Goal: Feedback & Contribution: Leave review/rating

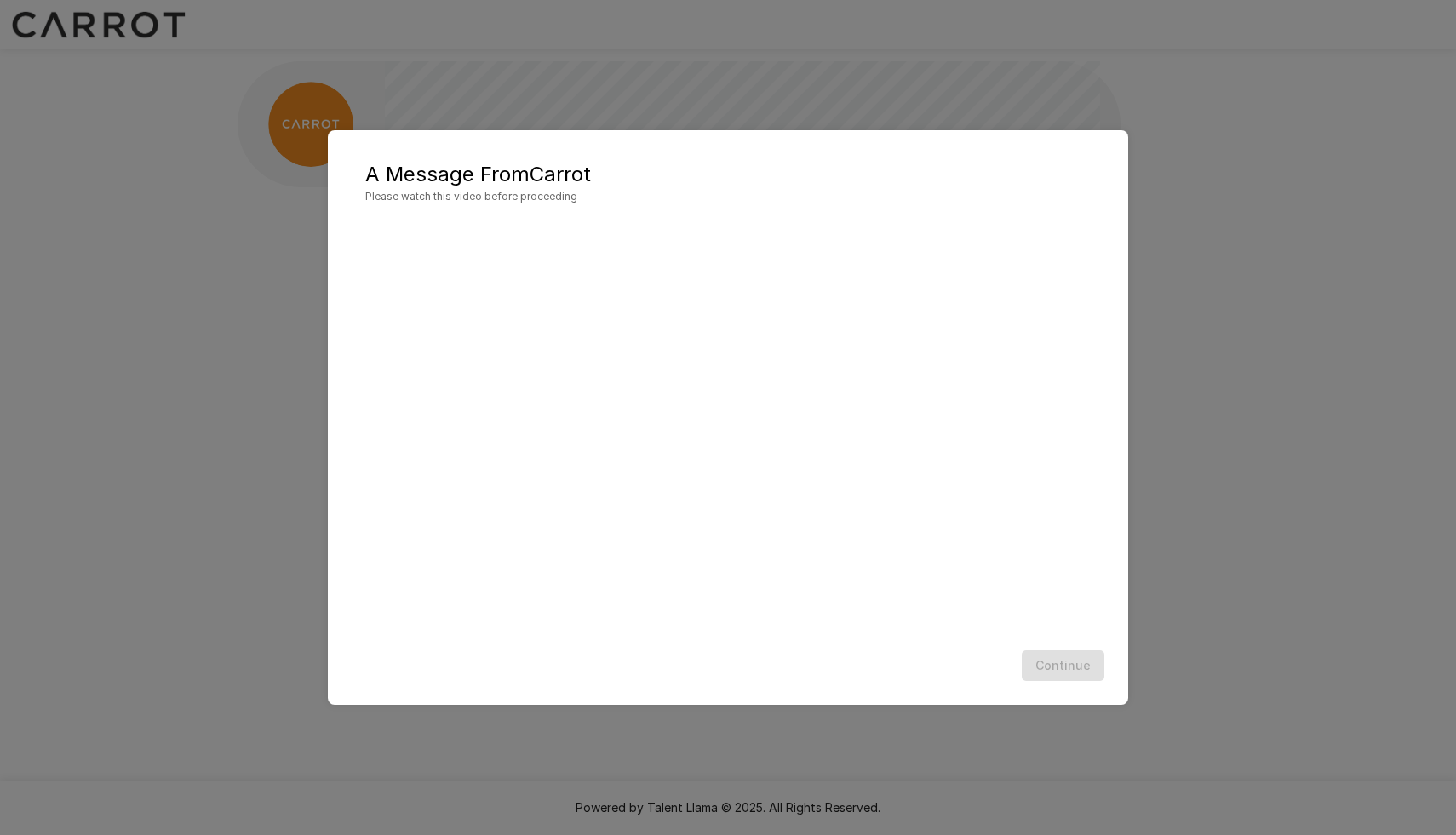
scroll to position [1, 0]
click at [1057, 664] on button "Continue" at bounding box center [1063, 666] width 83 height 32
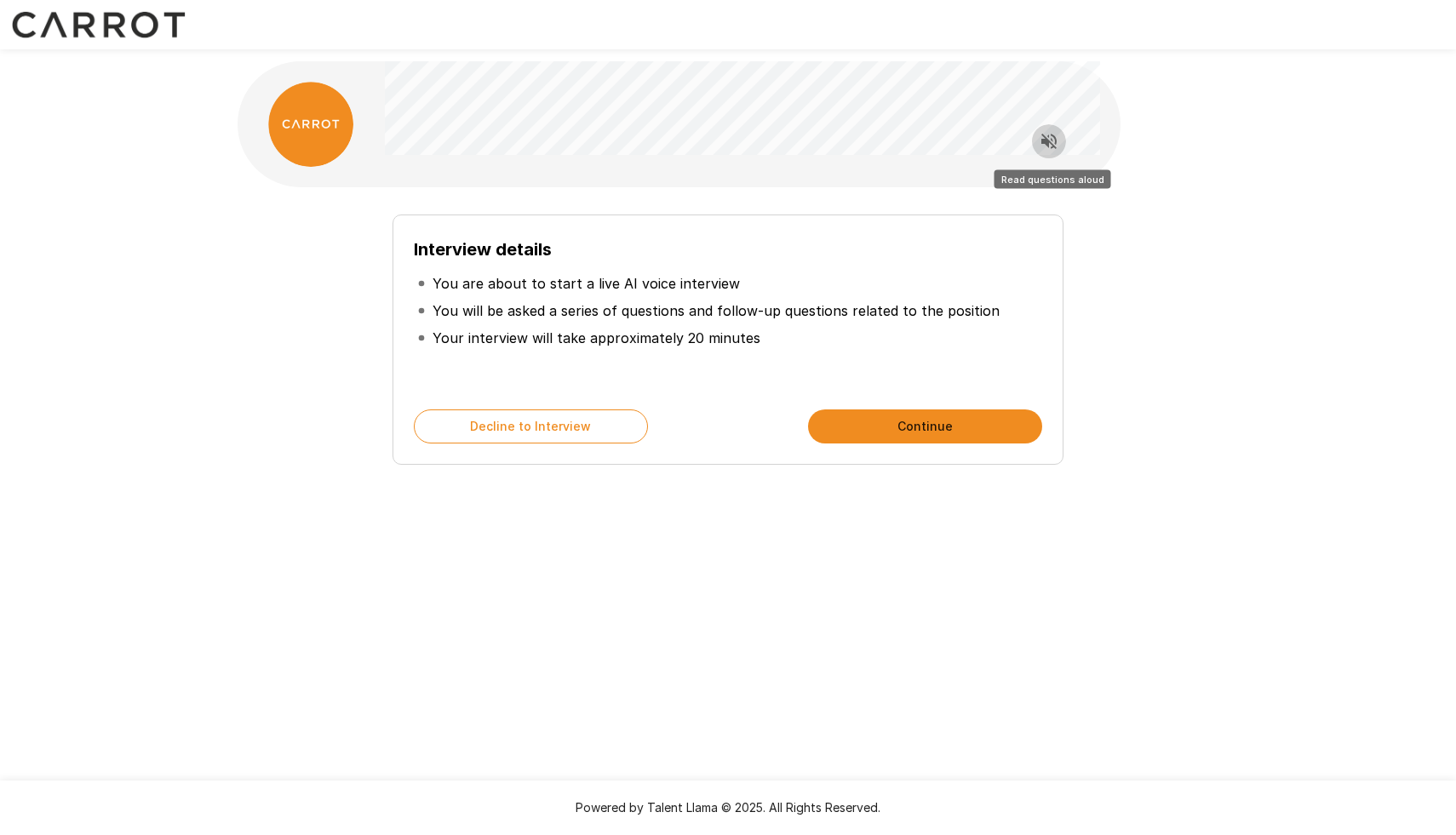
click at [1060, 143] on button "Read questions aloud" at bounding box center [1049, 141] width 34 height 34
click at [986, 425] on button "Continue" at bounding box center [925, 426] width 234 height 34
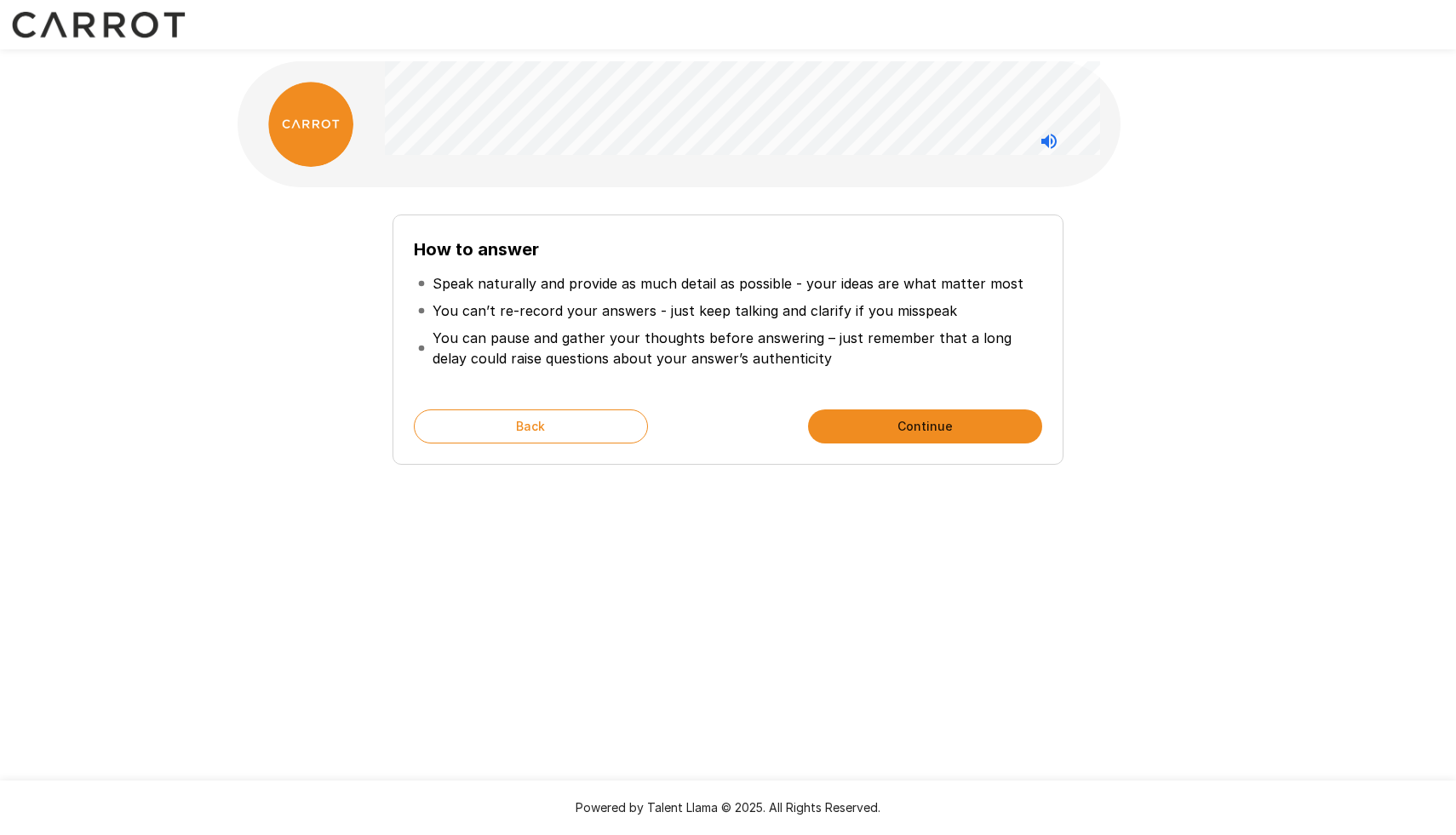
click at [982, 428] on button "Continue" at bounding box center [925, 426] width 234 height 34
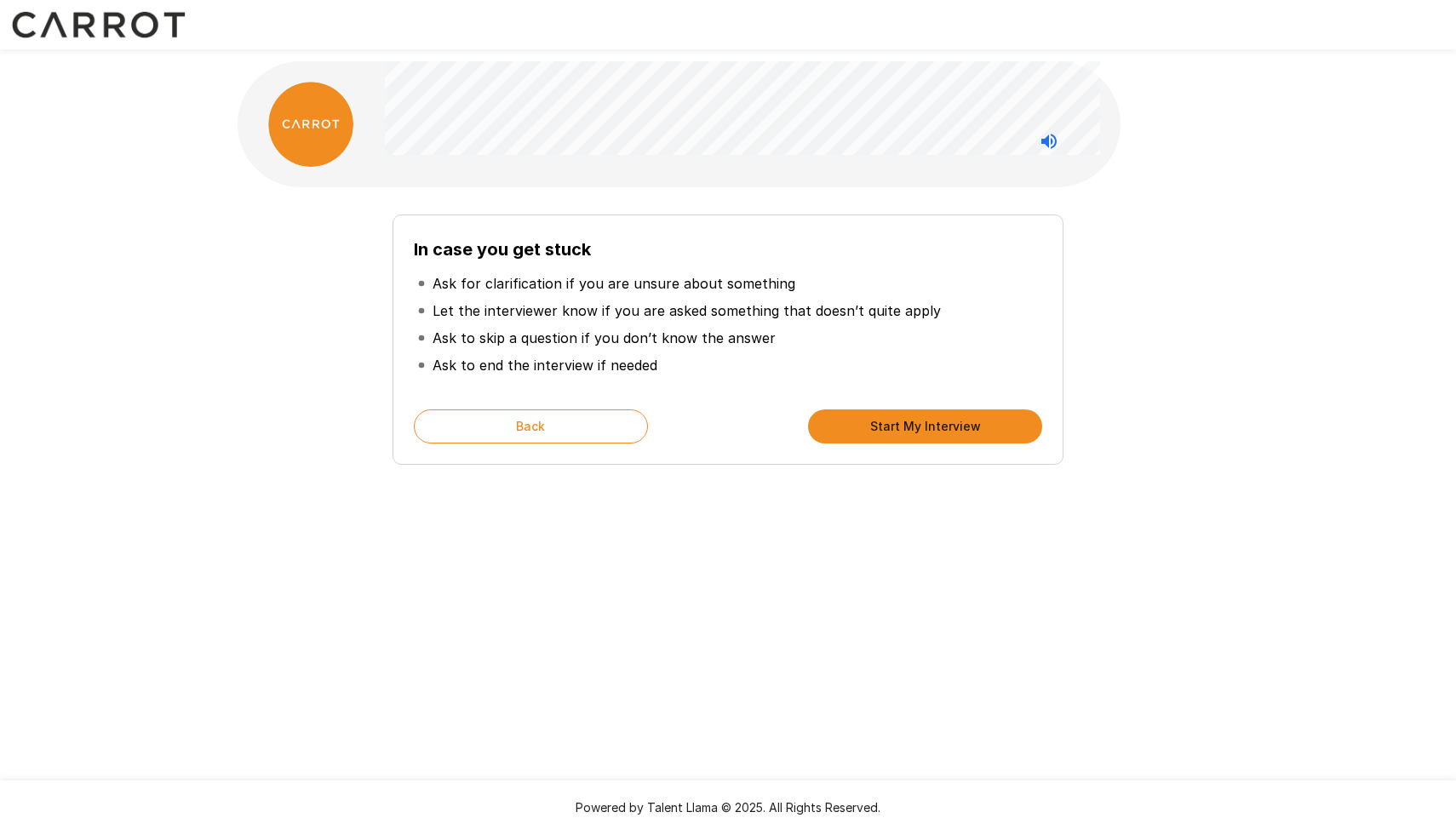
click at [982, 428] on button "Start My Interview" at bounding box center [925, 426] width 234 height 34
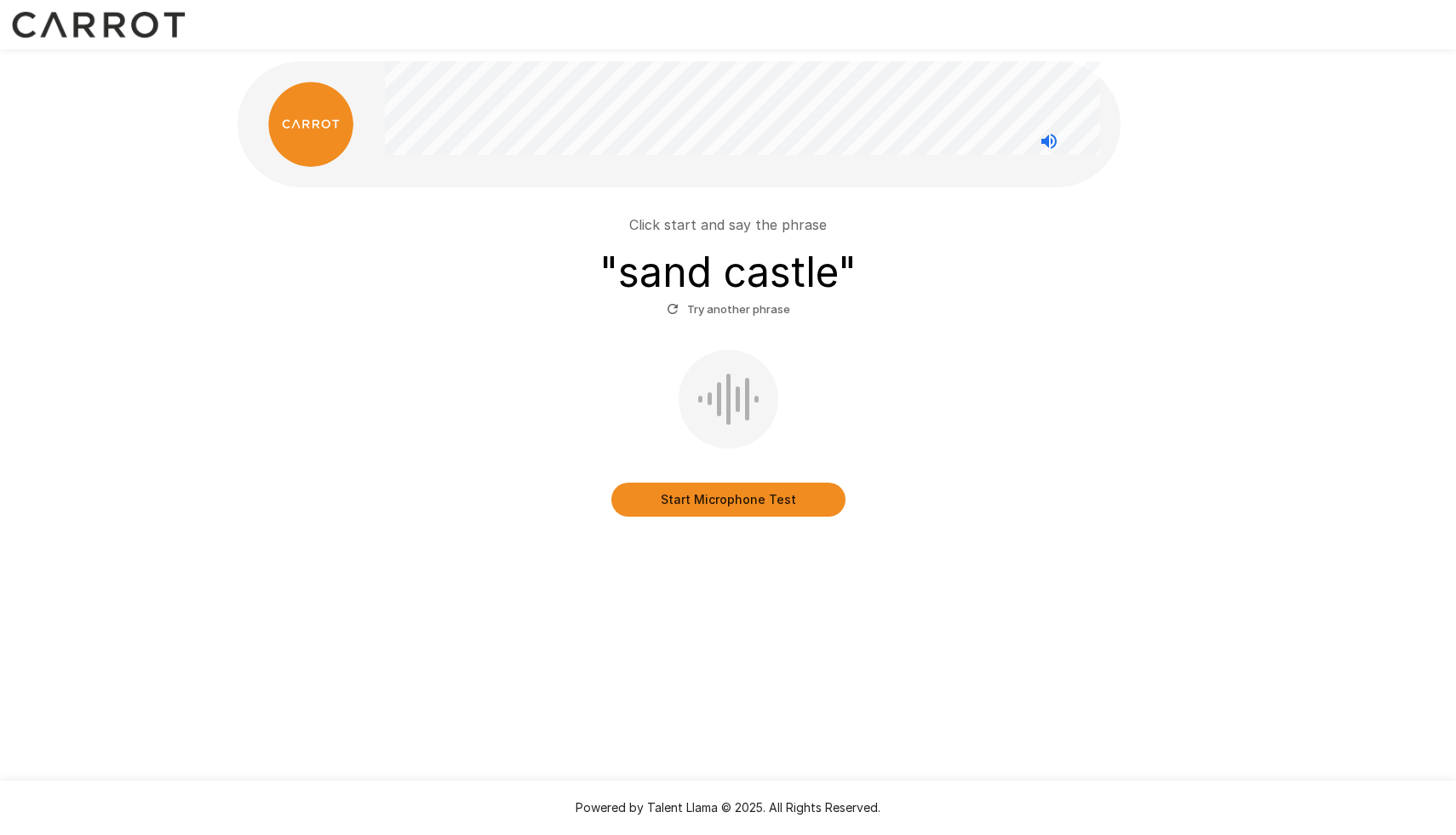
click at [707, 501] on button "Start Microphone Test" at bounding box center [728, 500] width 234 height 34
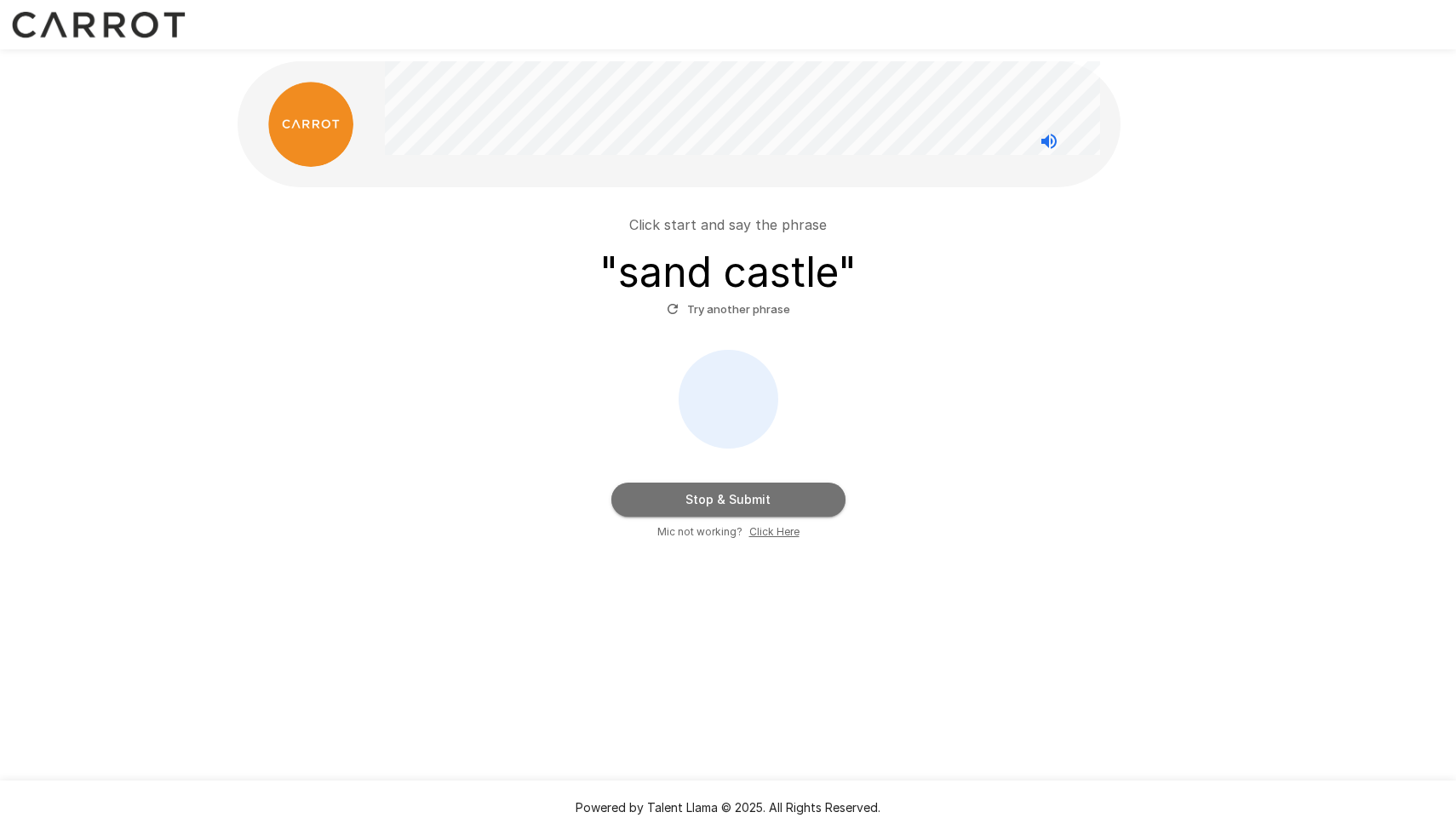
click at [707, 501] on button "Stop & Submit" at bounding box center [728, 500] width 234 height 34
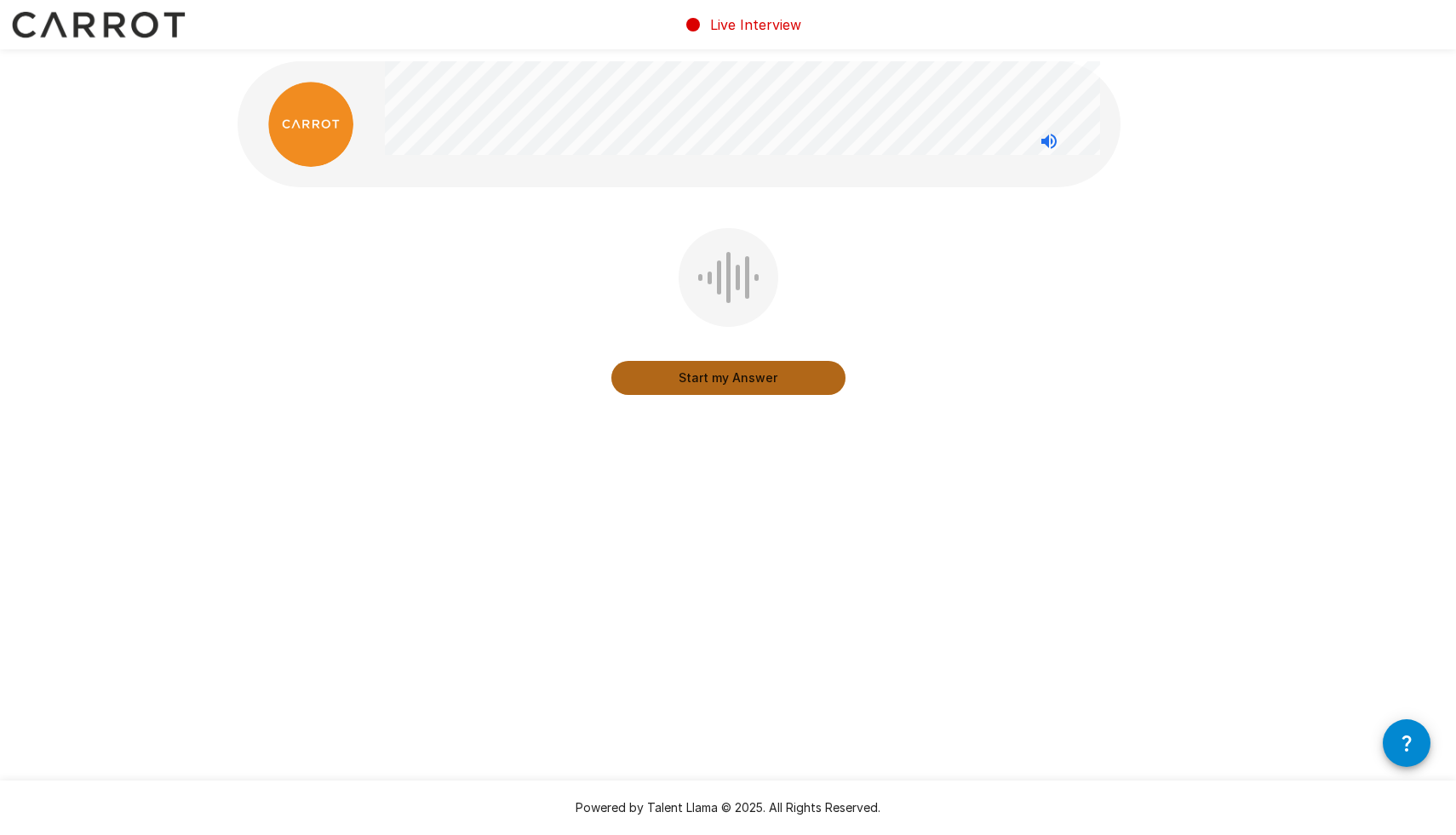
click at [730, 378] on button "Start my Answer" at bounding box center [728, 377] width 234 height 34
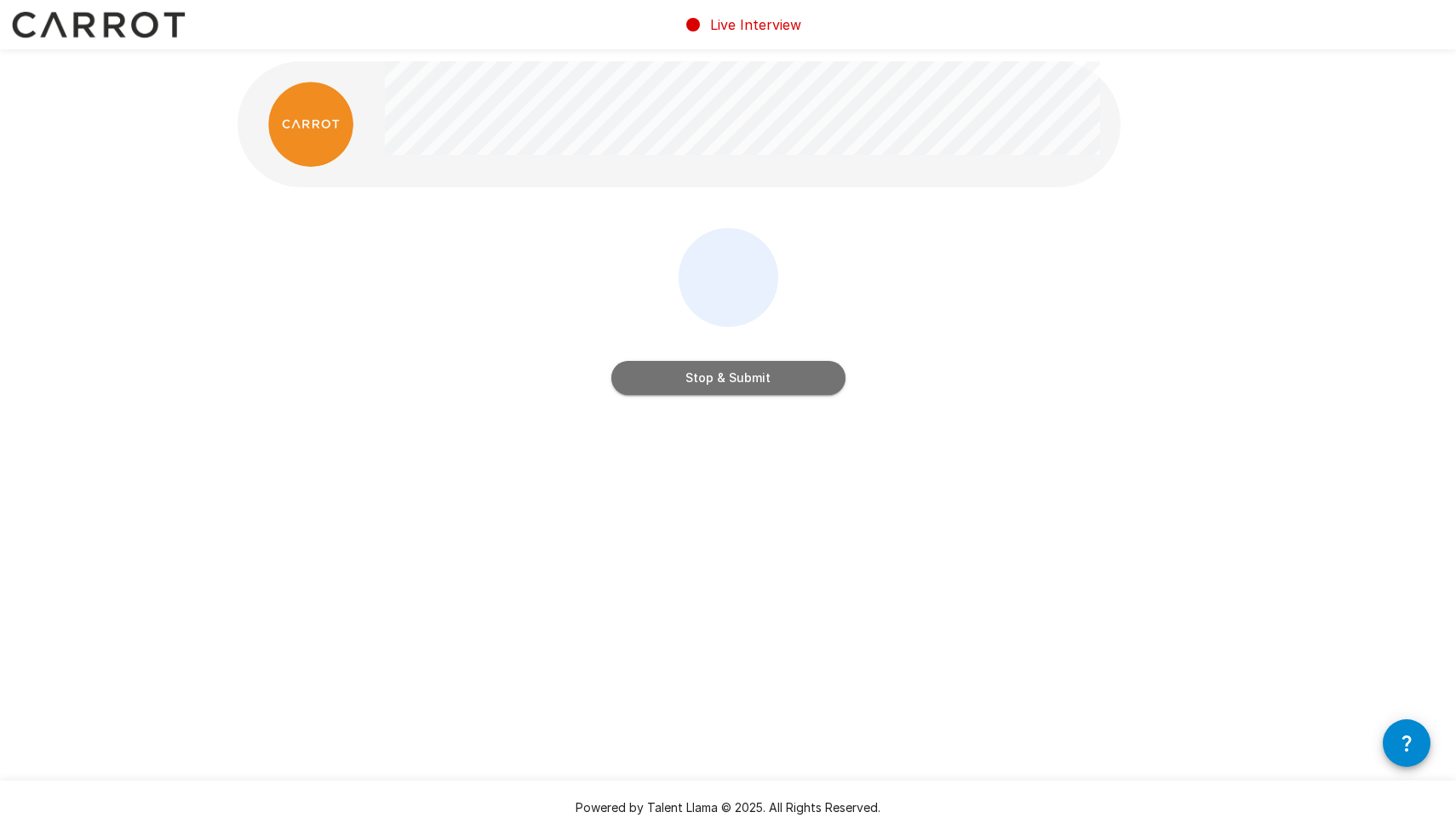
click at [730, 378] on button "Stop & Submit" at bounding box center [728, 377] width 234 height 34
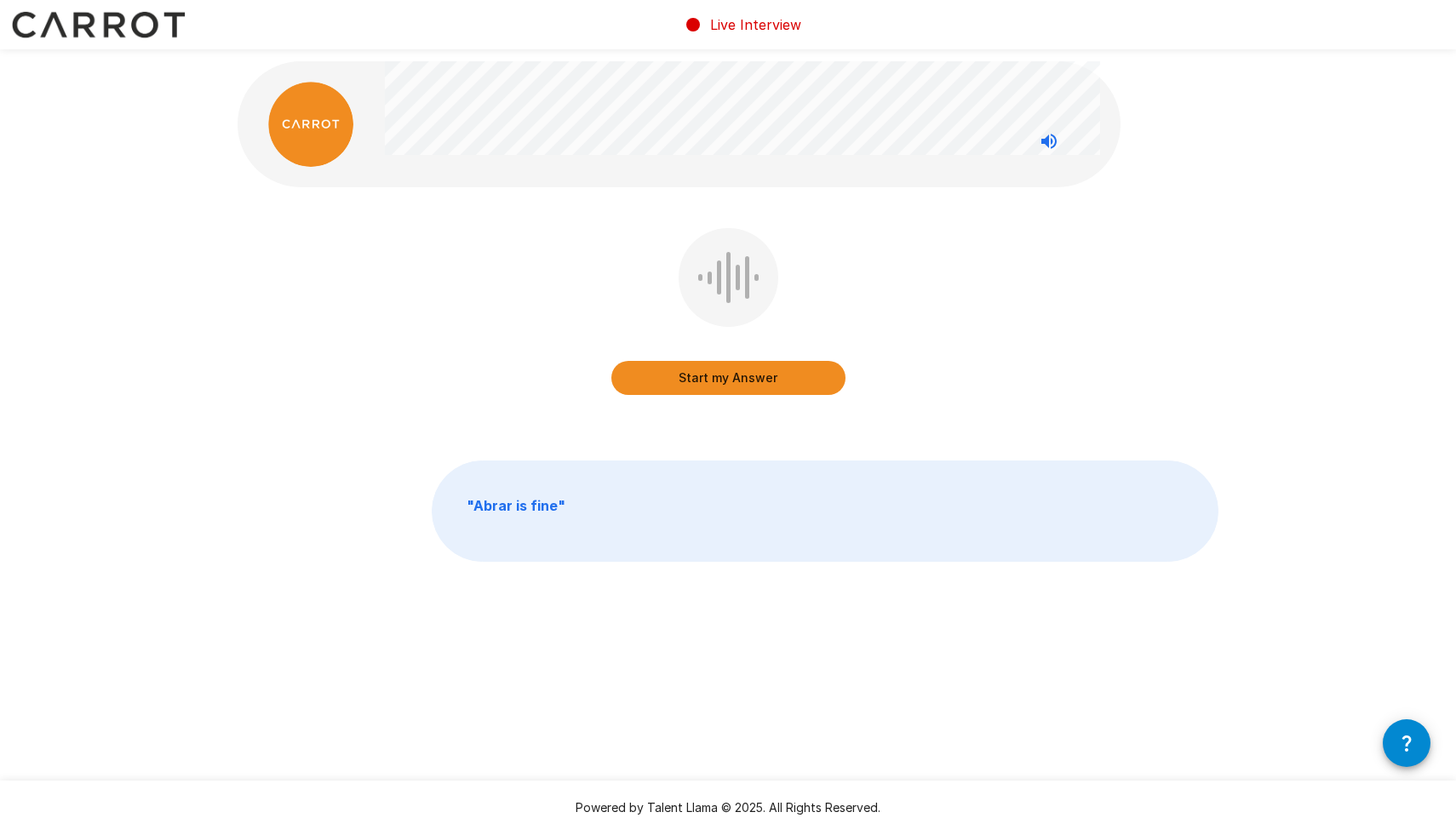
click at [730, 378] on button "Start my Answer" at bounding box center [728, 377] width 234 height 34
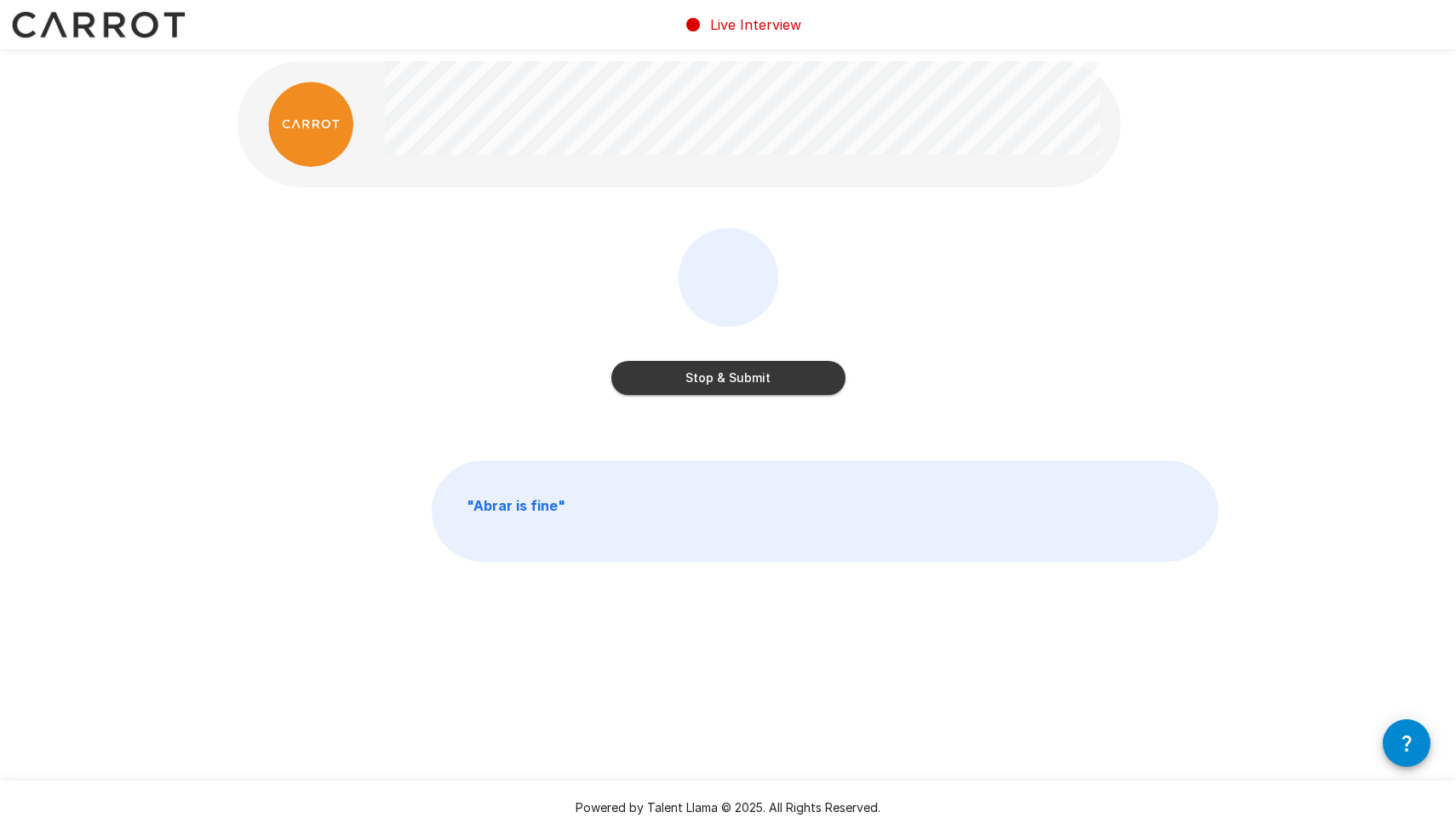
click at [730, 378] on button "Stop & Submit" at bounding box center [728, 377] width 234 height 34
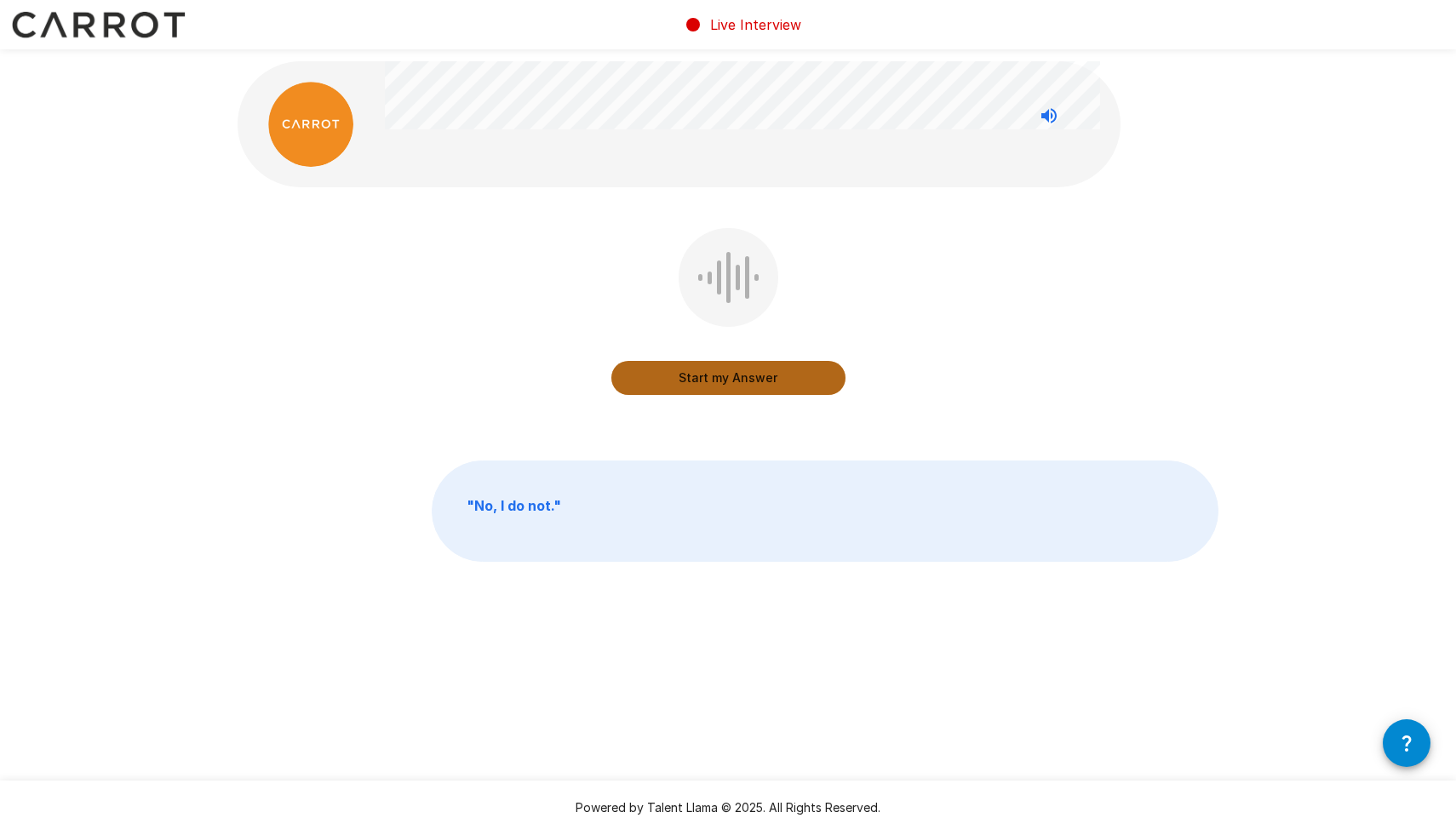
click at [730, 378] on button "Start my Answer" at bounding box center [728, 377] width 234 height 34
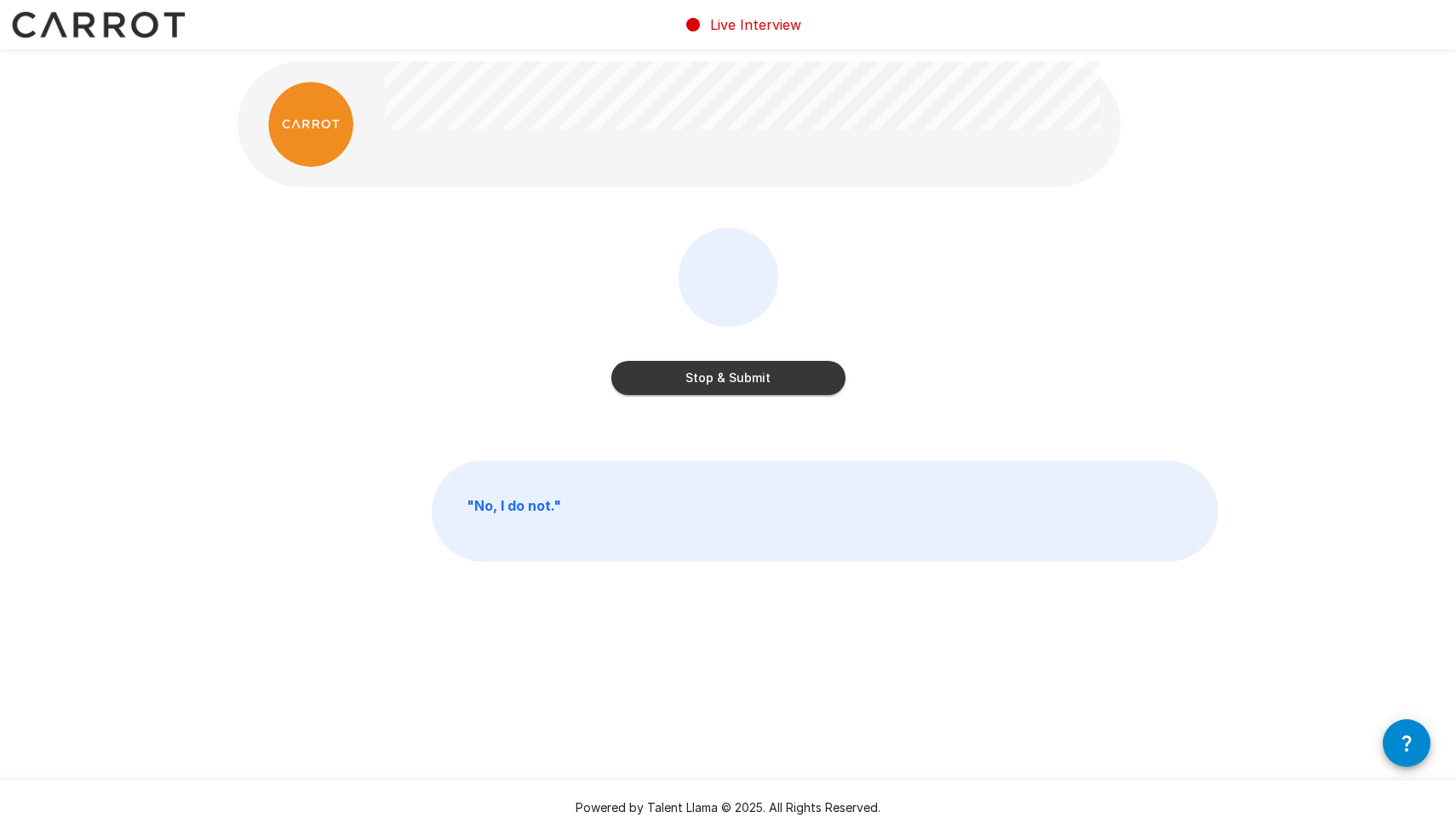
click at [730, 378] on button "Stop & Submit" at bounding box center [728, 377] width 234 height 34
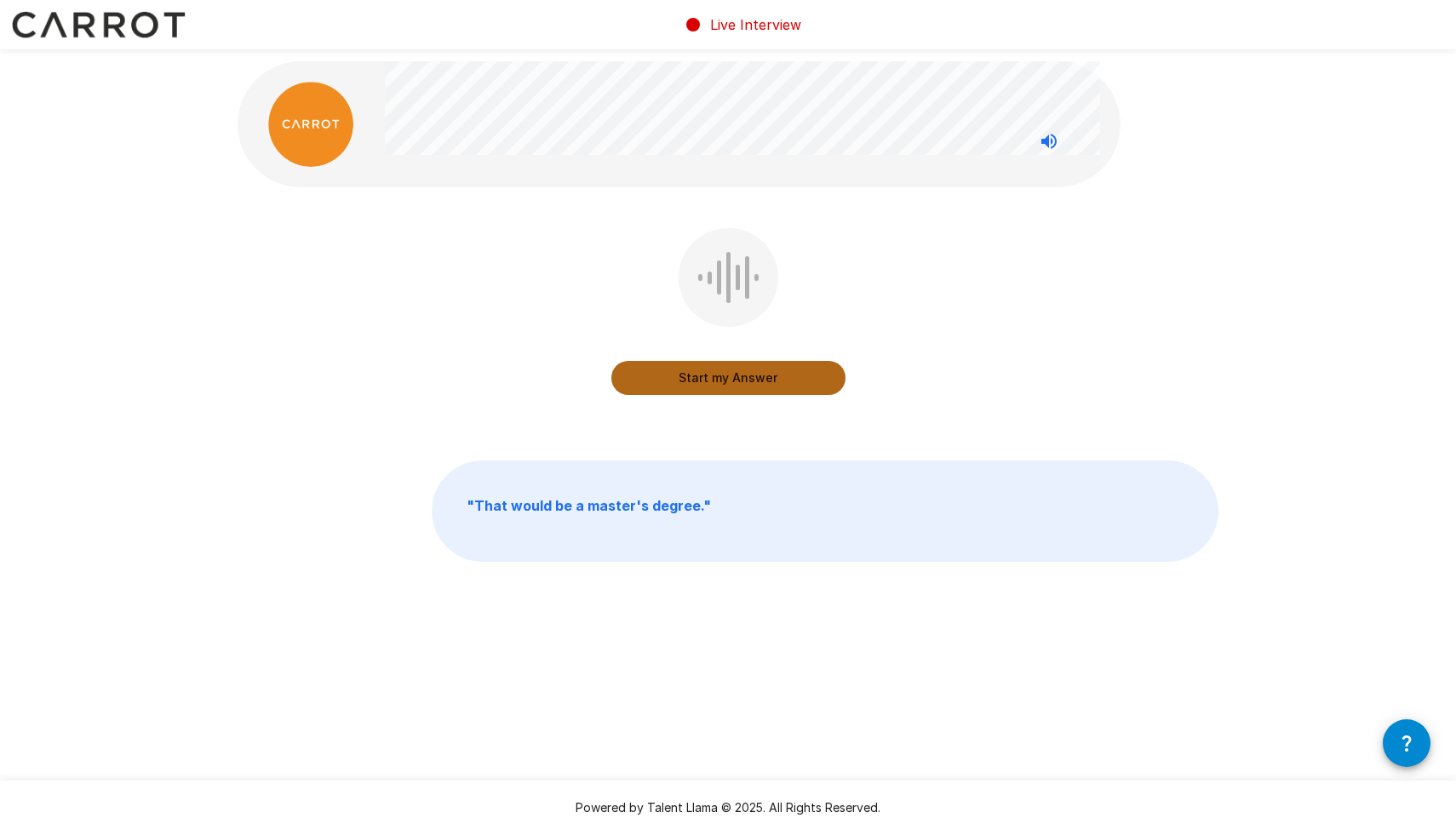
click at [730, 378] on button "Start my Answer" at bounding box center [728, 377] width 234 height 34
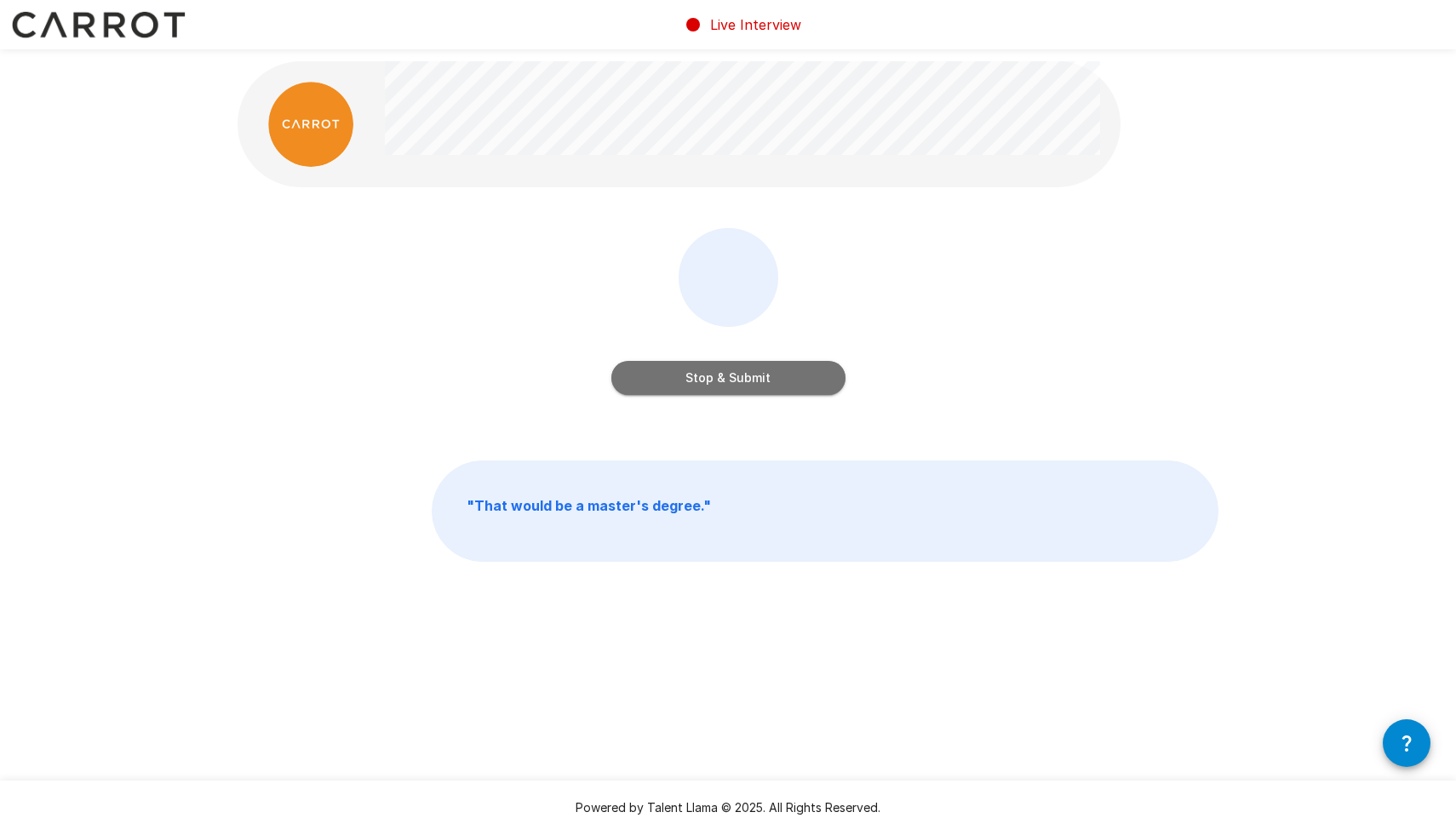
click at [730, 378] on button "Stop & Submit" at bounding box center [728, 377] width 234 height 34
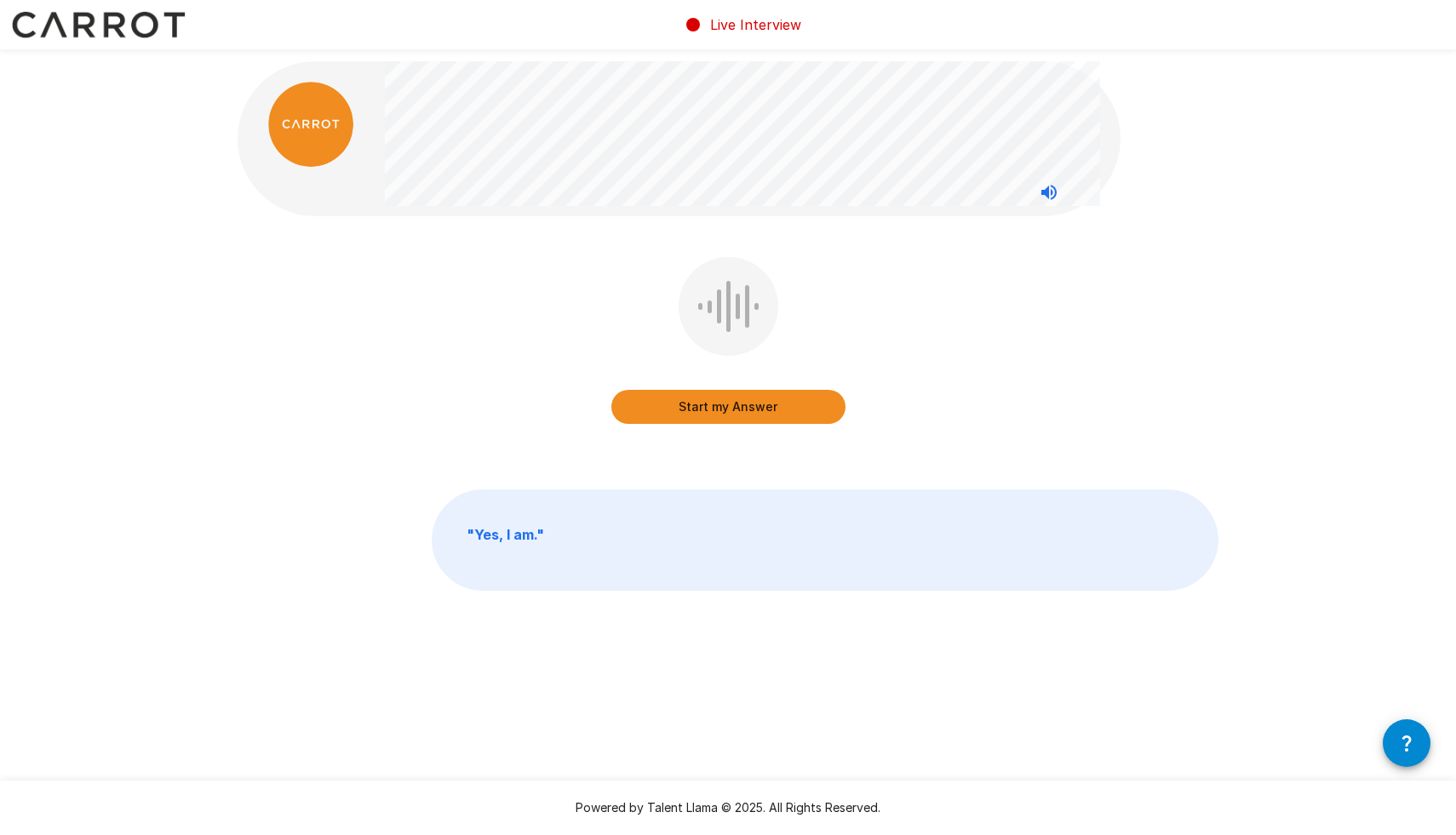
click at [794, 398] on button "Start my Answer" at bounding box center [728, 406] width 234 height 34
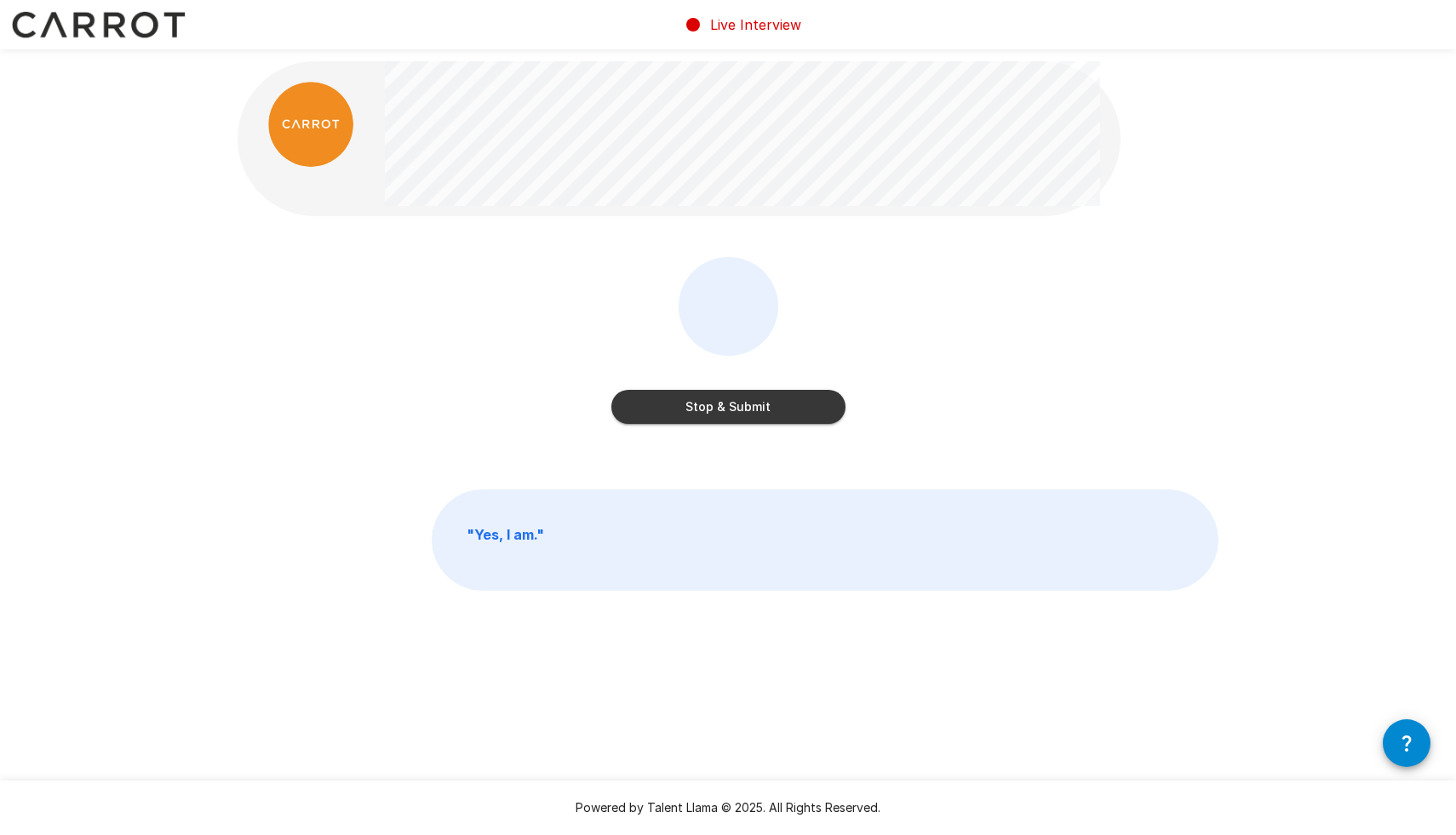
click at [794, 398] on button "Stop & Submit" at bounding box center [728, 406] width 234 height 34
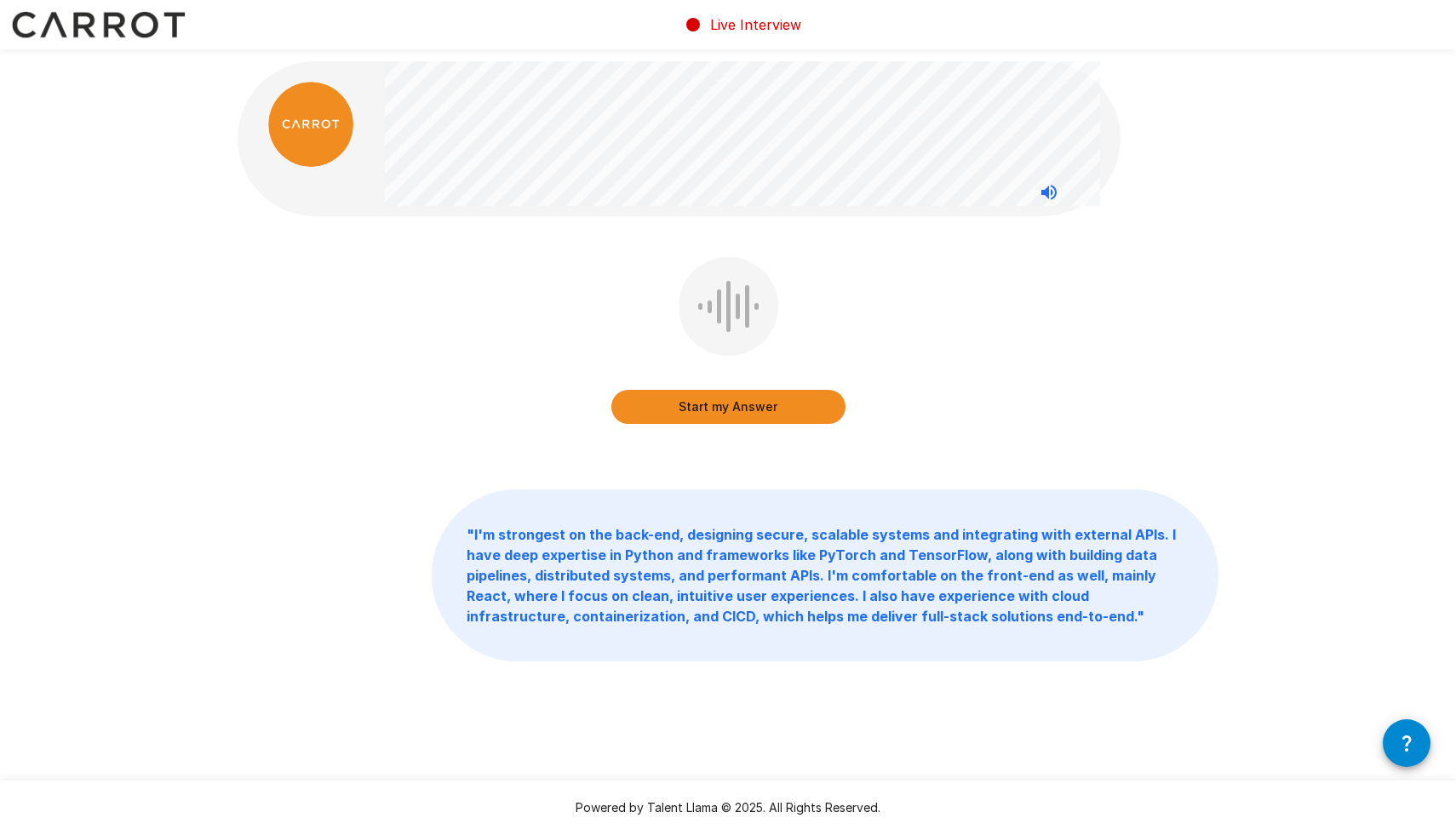
click at [793, 414] on button "Start my Answer" at bounding box center [728, 406] width 234 height 34
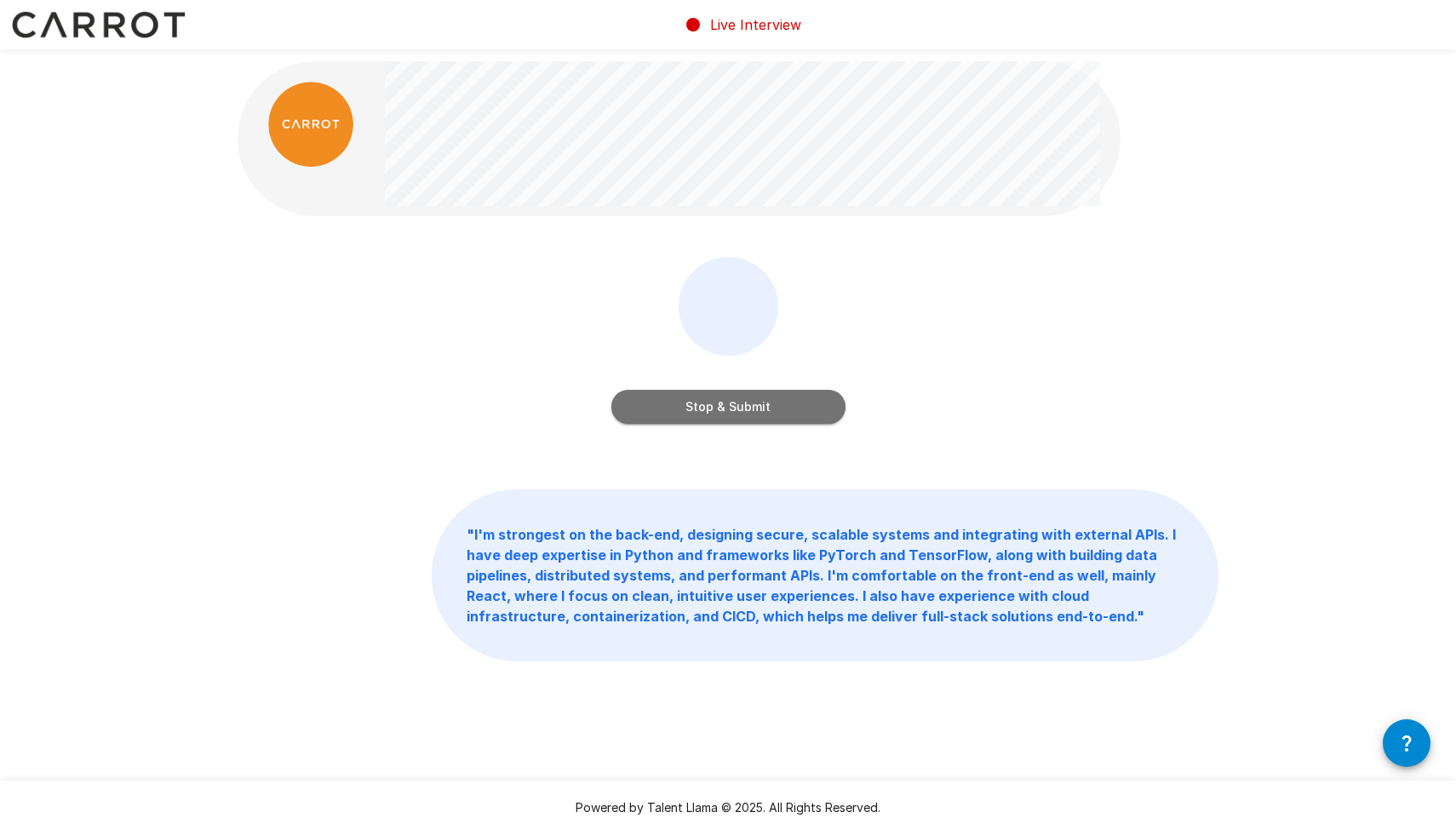
click at [772, 414] on button "Stop & Submit" at bounding box center [728, 406] width 234 height 34
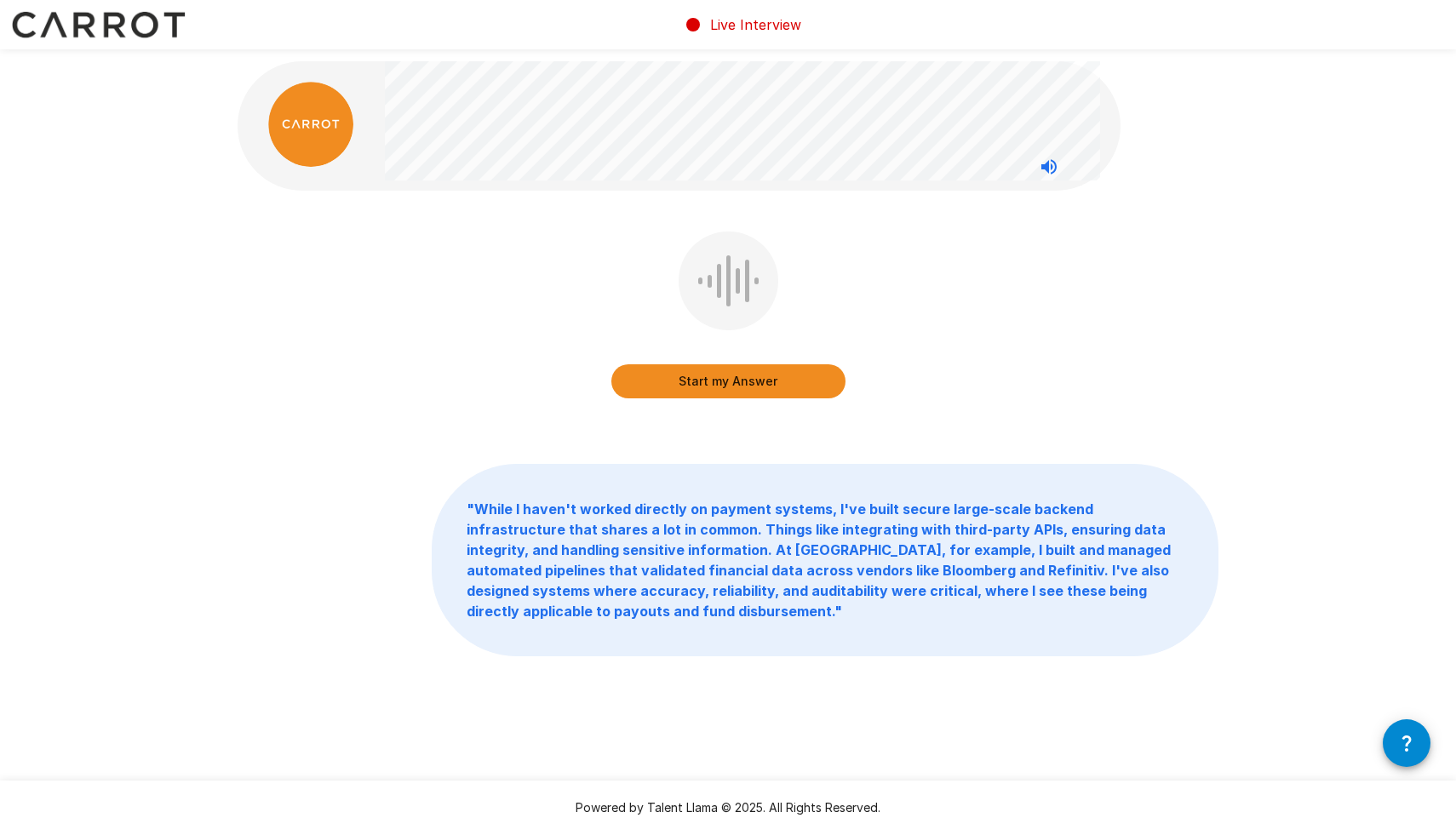
click at [698, 375] on button "Start my Answer" at bounding box center [728, 381] width 234 height 34
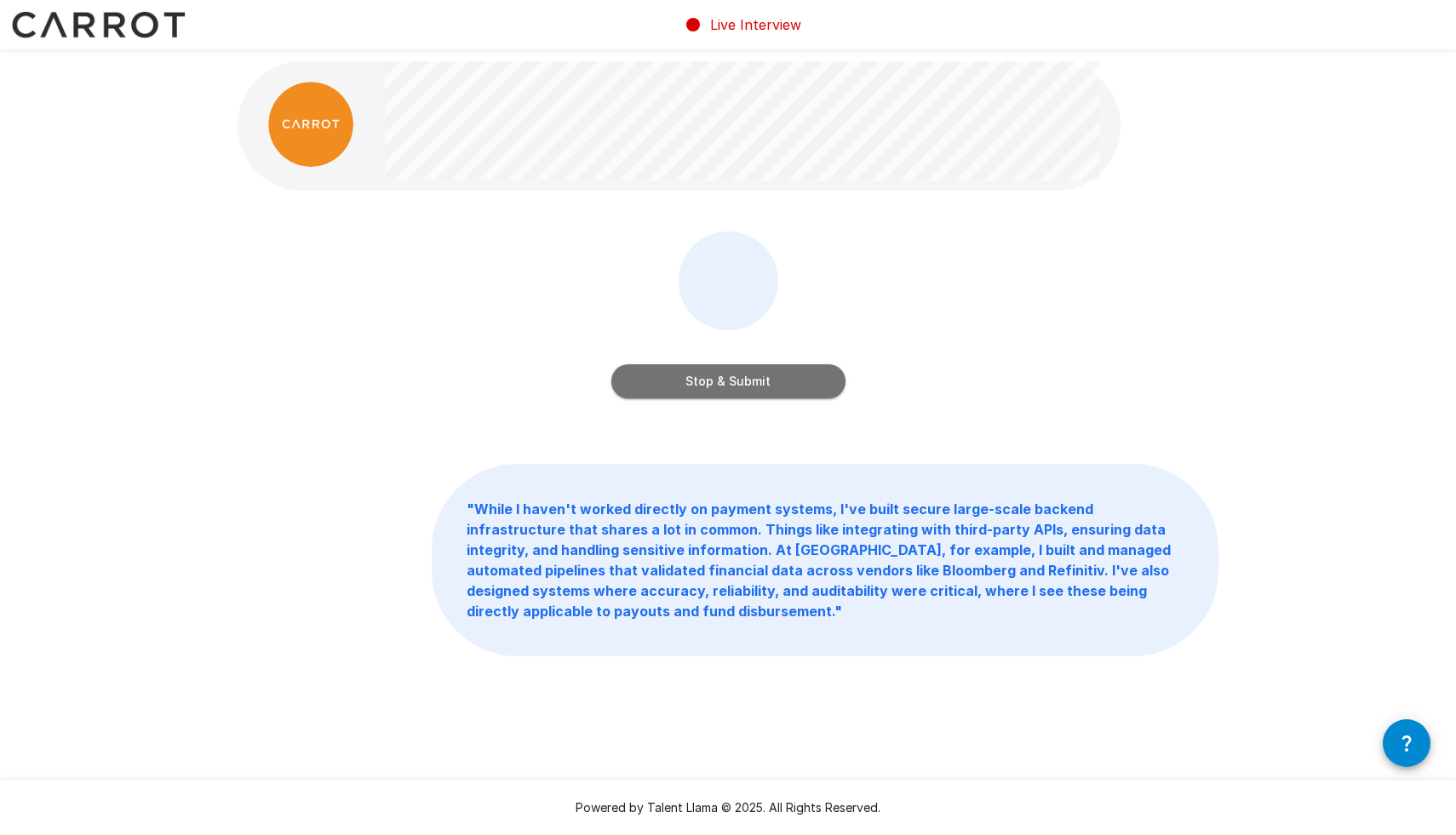
click at [698, 375] on button "Stop & Submit" at bounding box center [728, 381] width 234 height 34
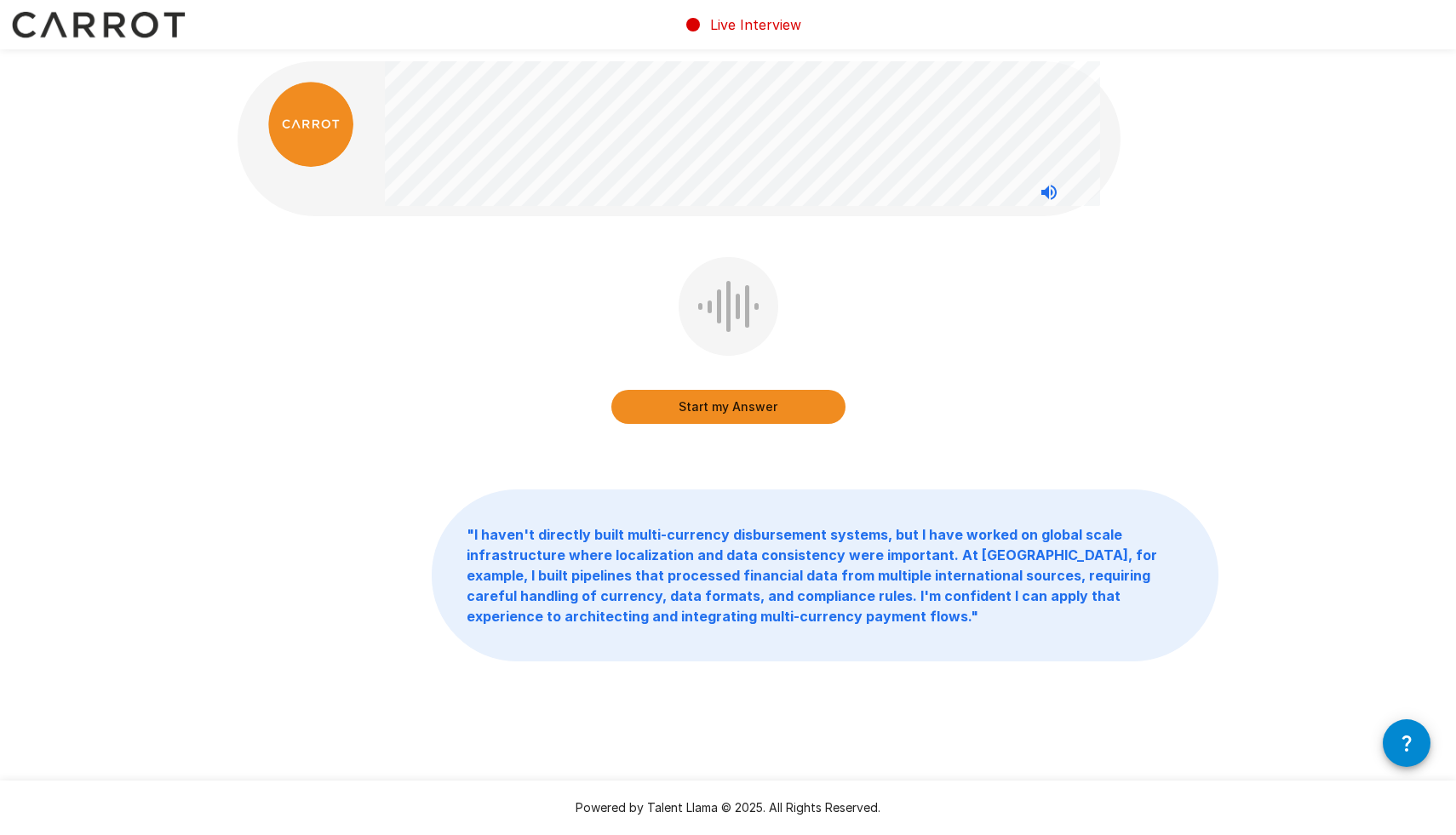
click at [747, 397] on button "Start my Answer" at bounding box center [728, 406] width 234 height 34
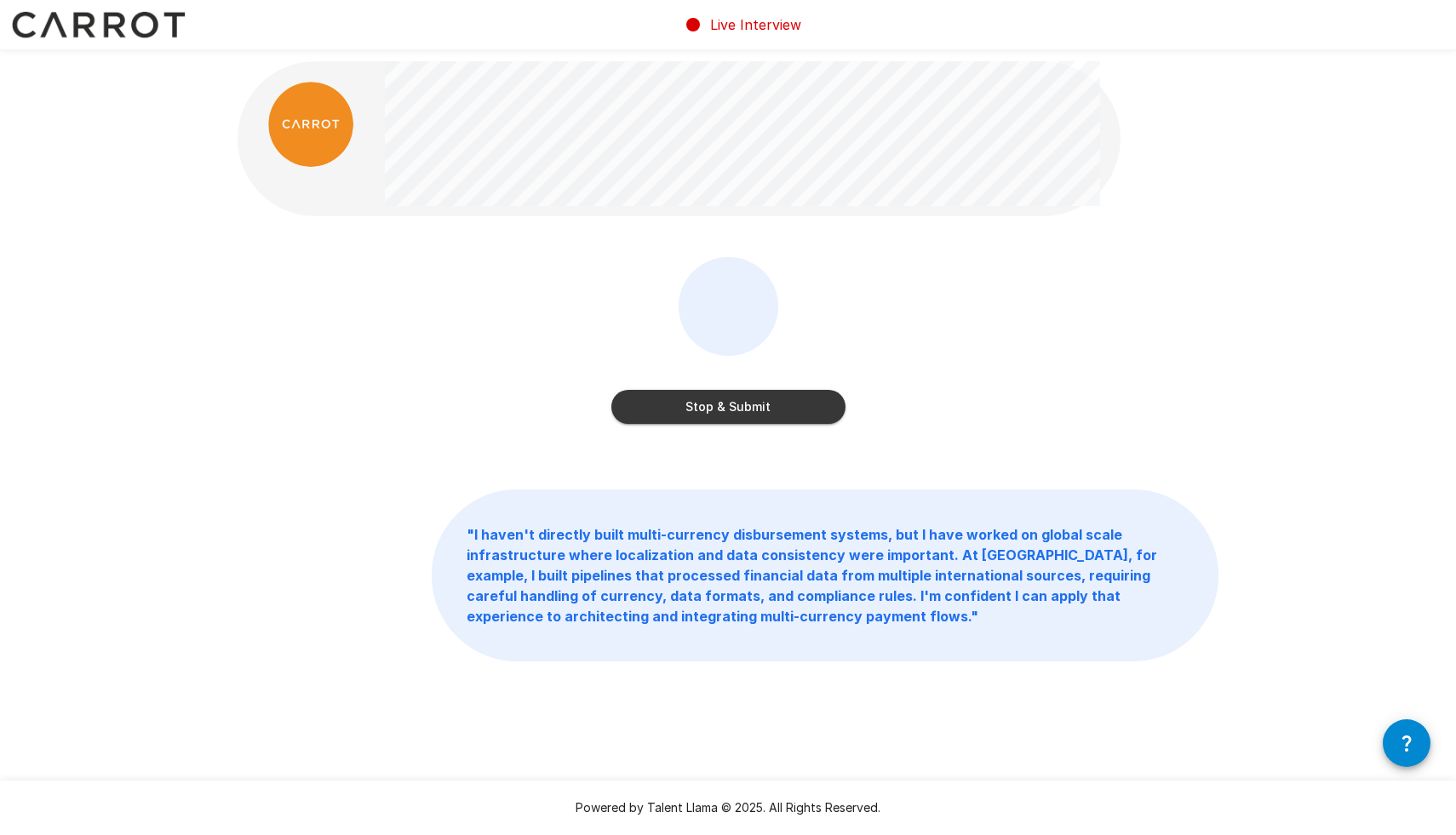
click at [817, 407] on button "Stop & Submit" at bounding box center [728, 406] width 234 height 34
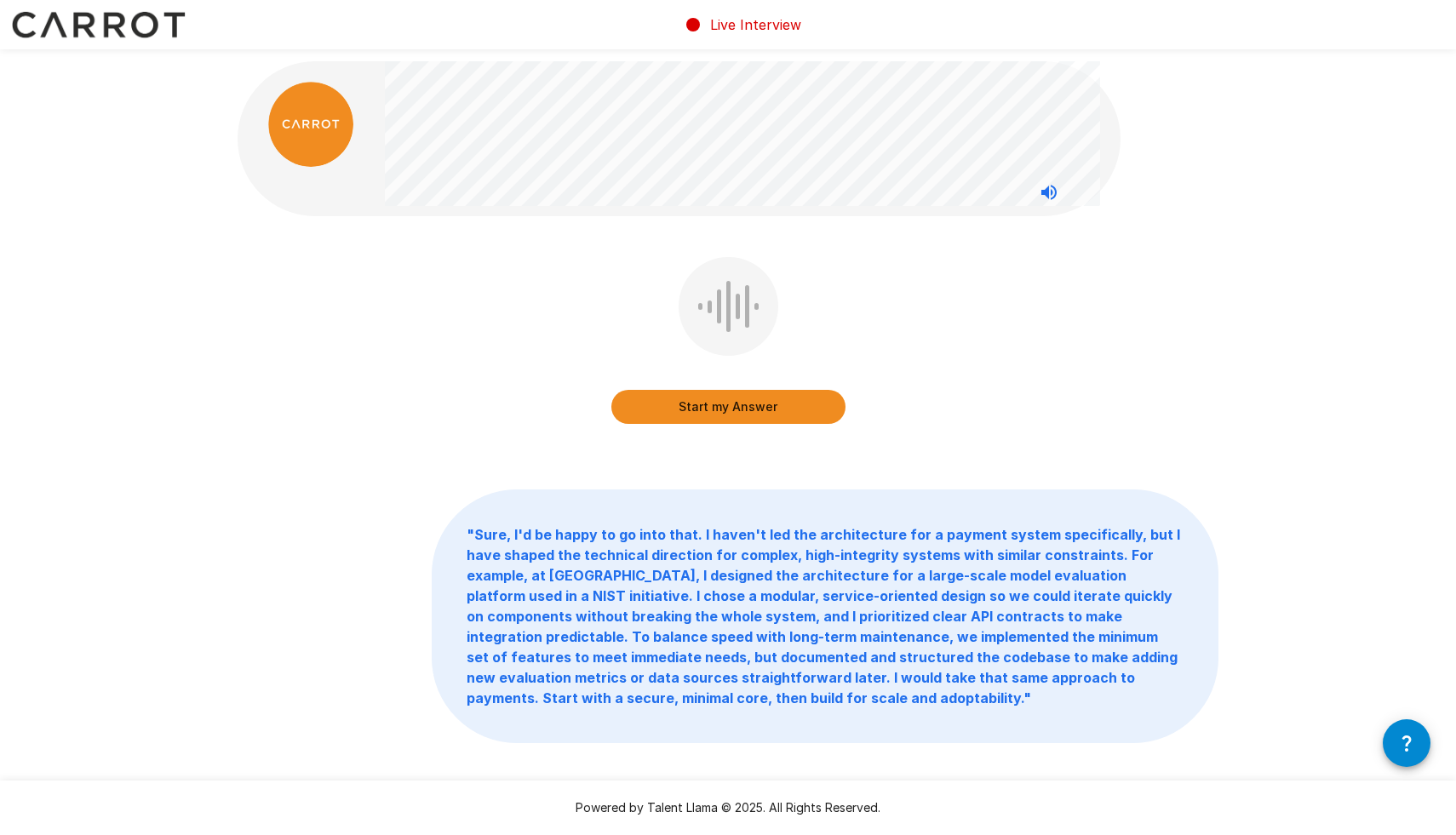
click at [817, 407] on button "Start my Answer" at bounding box center [728, 406] width 234 height 34
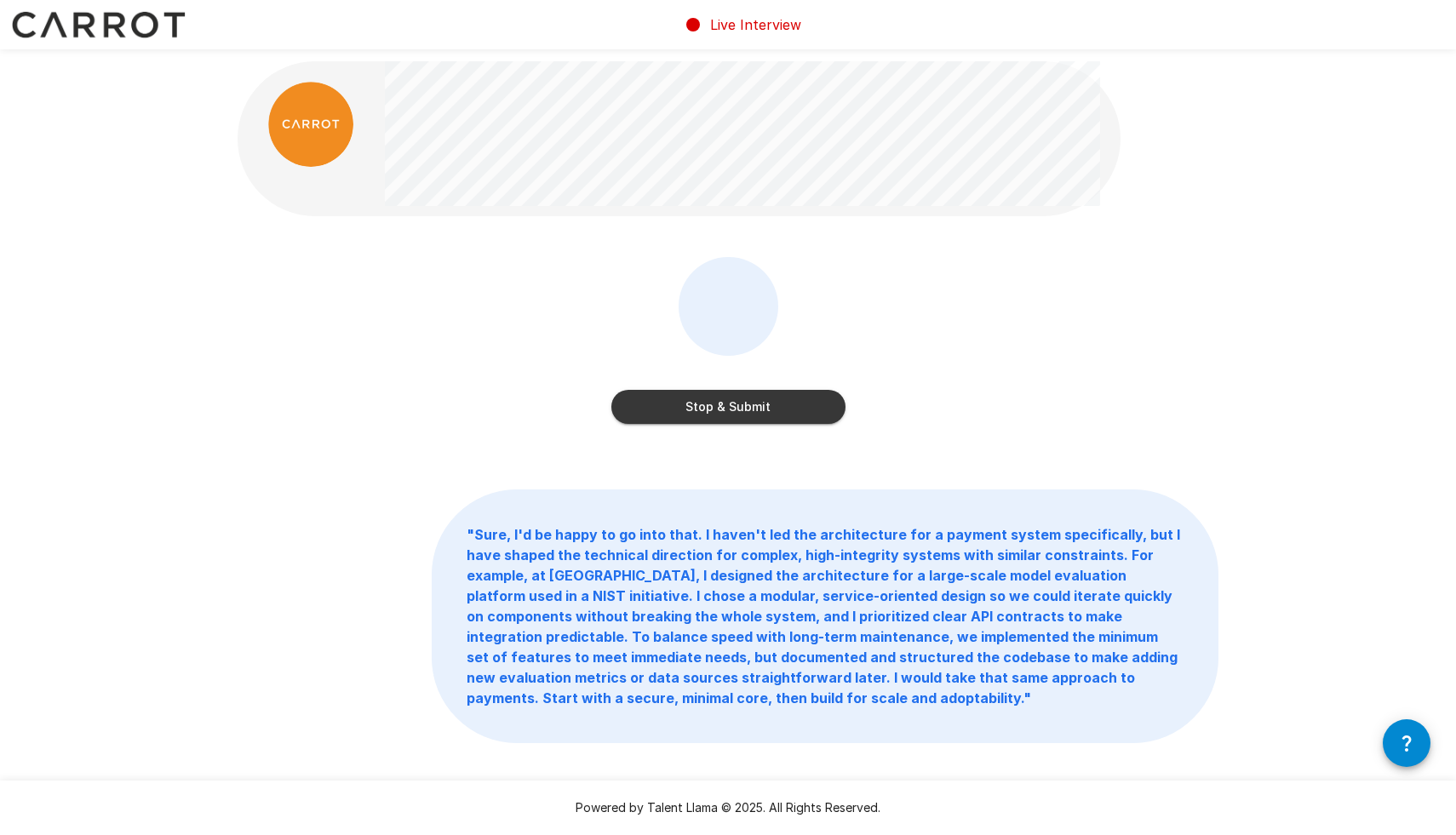
click at [828, 402] on button "Stop & Submit" at bounding box center [728, 406] width 234 height 34
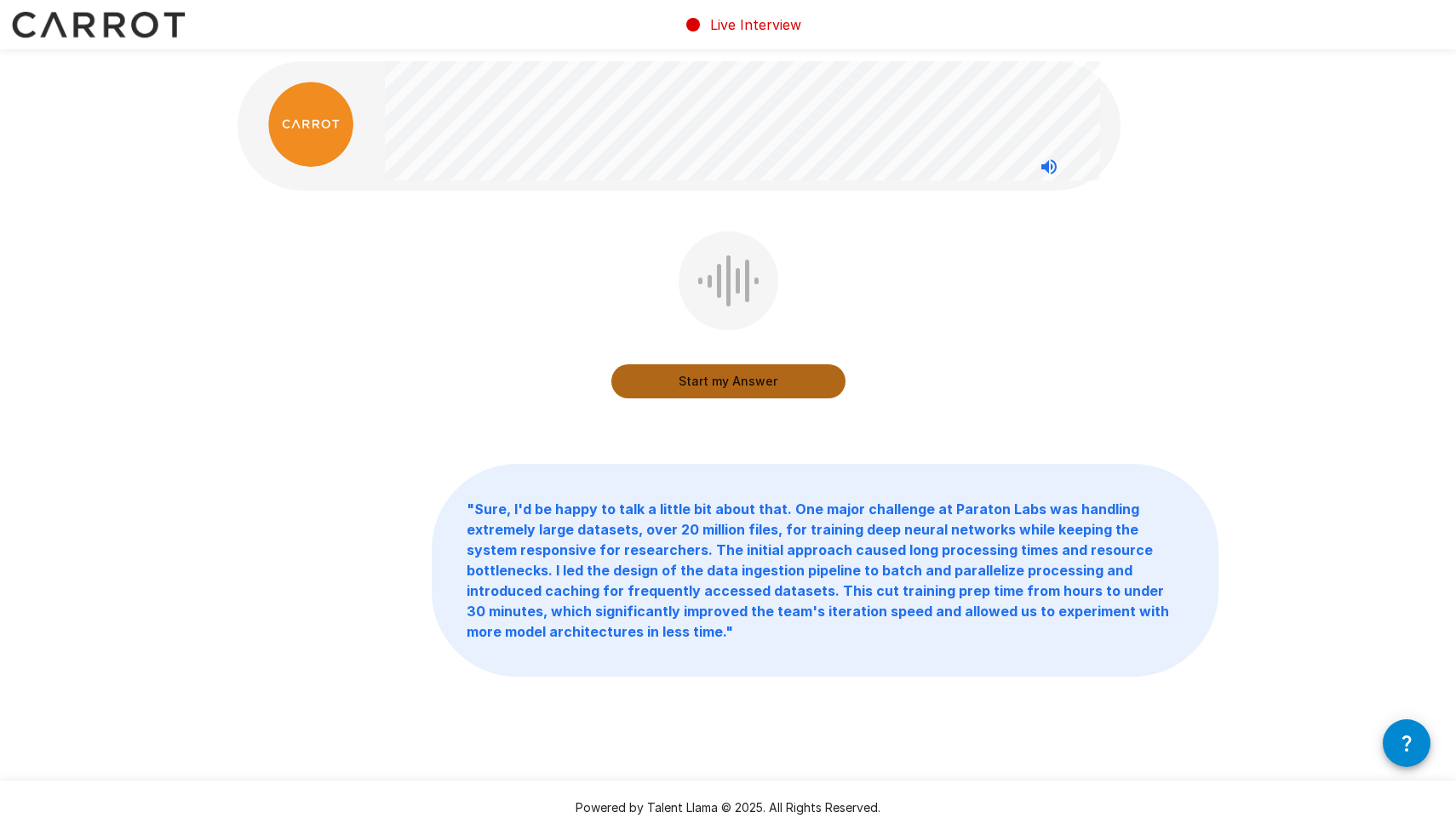
click at [812, 388] on button "Start my Answer" at bounding box center [728, 381] width 234 height 34
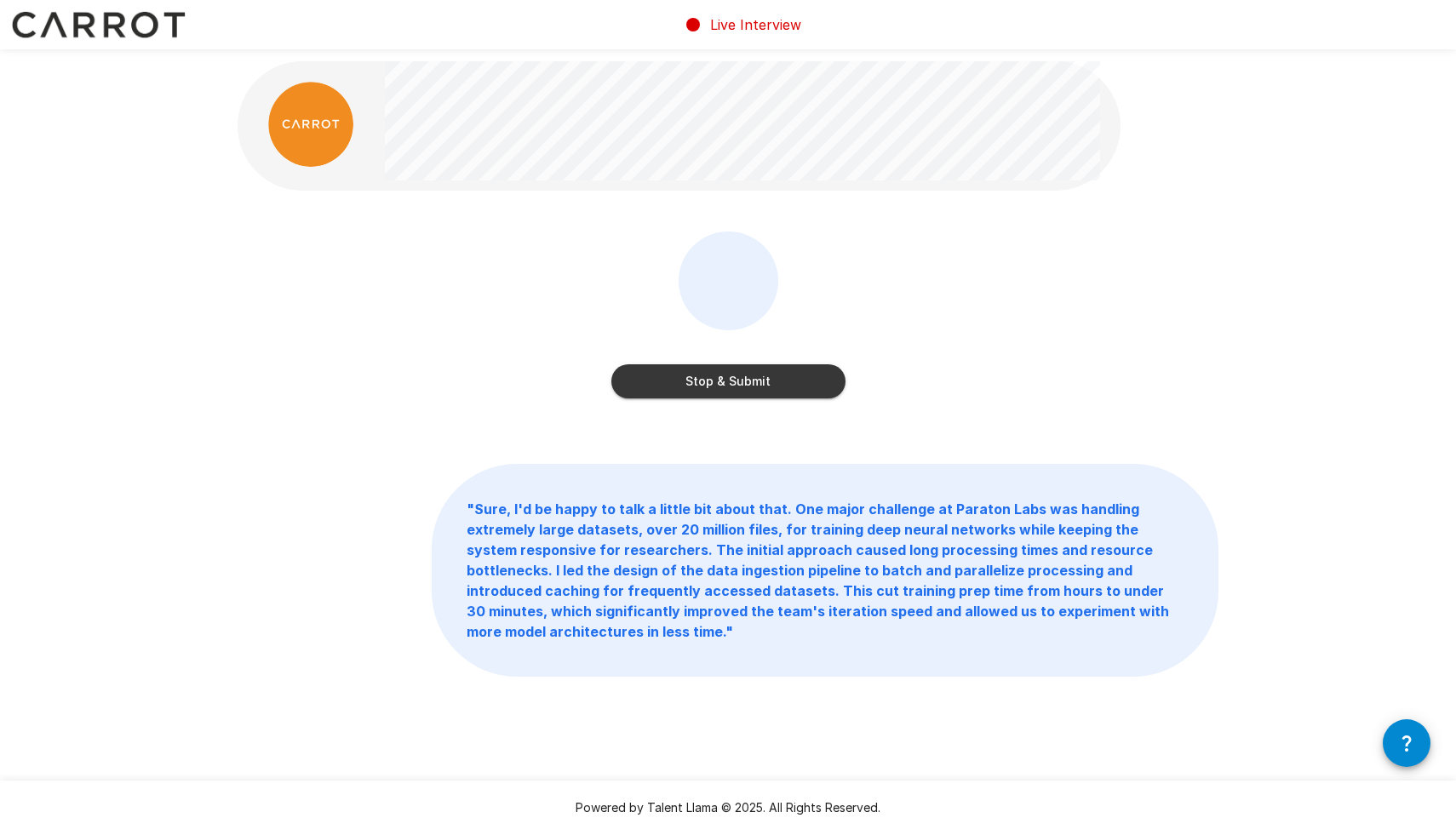
click at [795, 373] on button "Stop & Submit" at bounding box center [728, 381] width 234 height 34
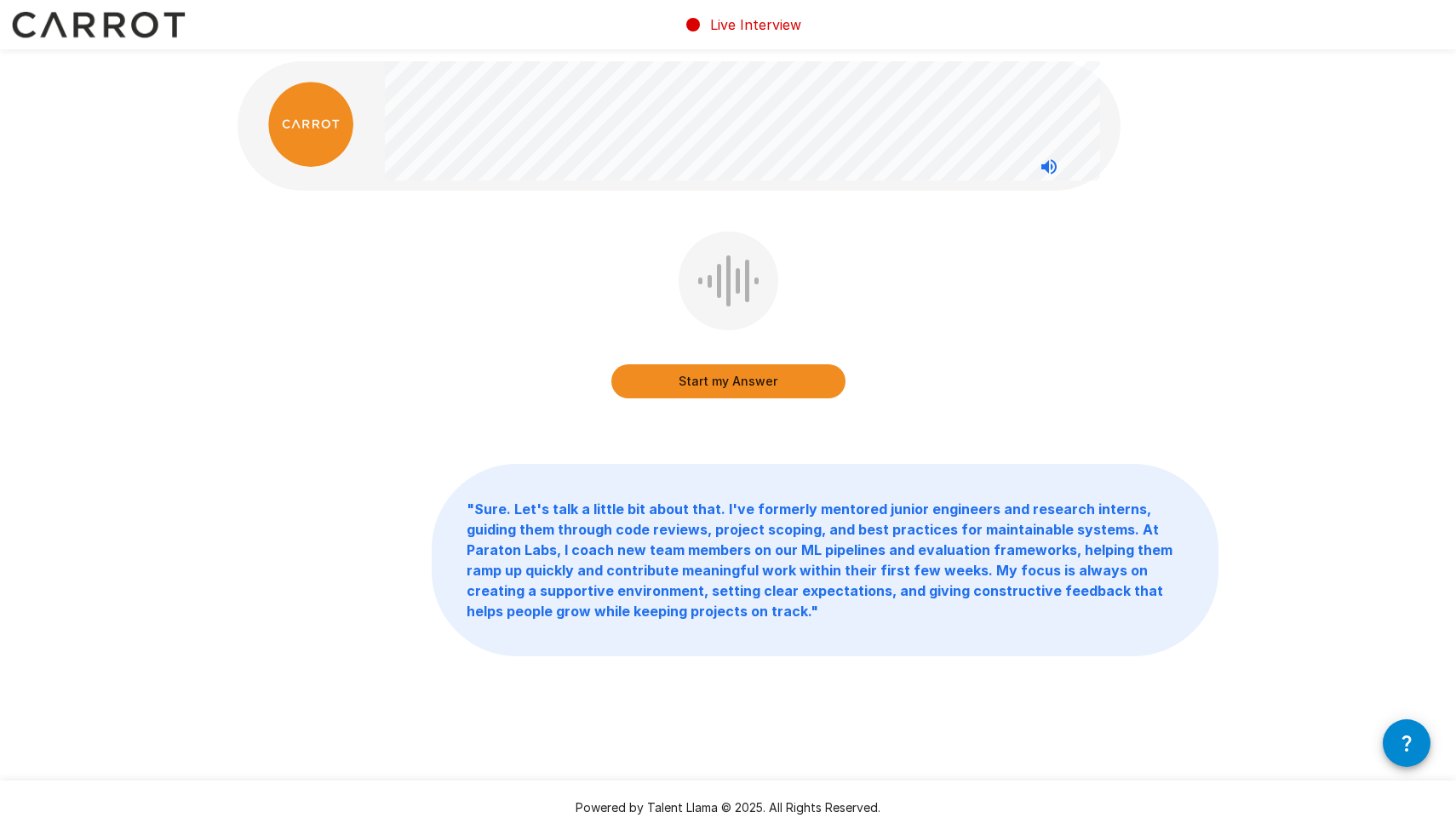
click at [795, 373] on button "Start my Answer" at bounding box center [728, 381] width 234 height 34
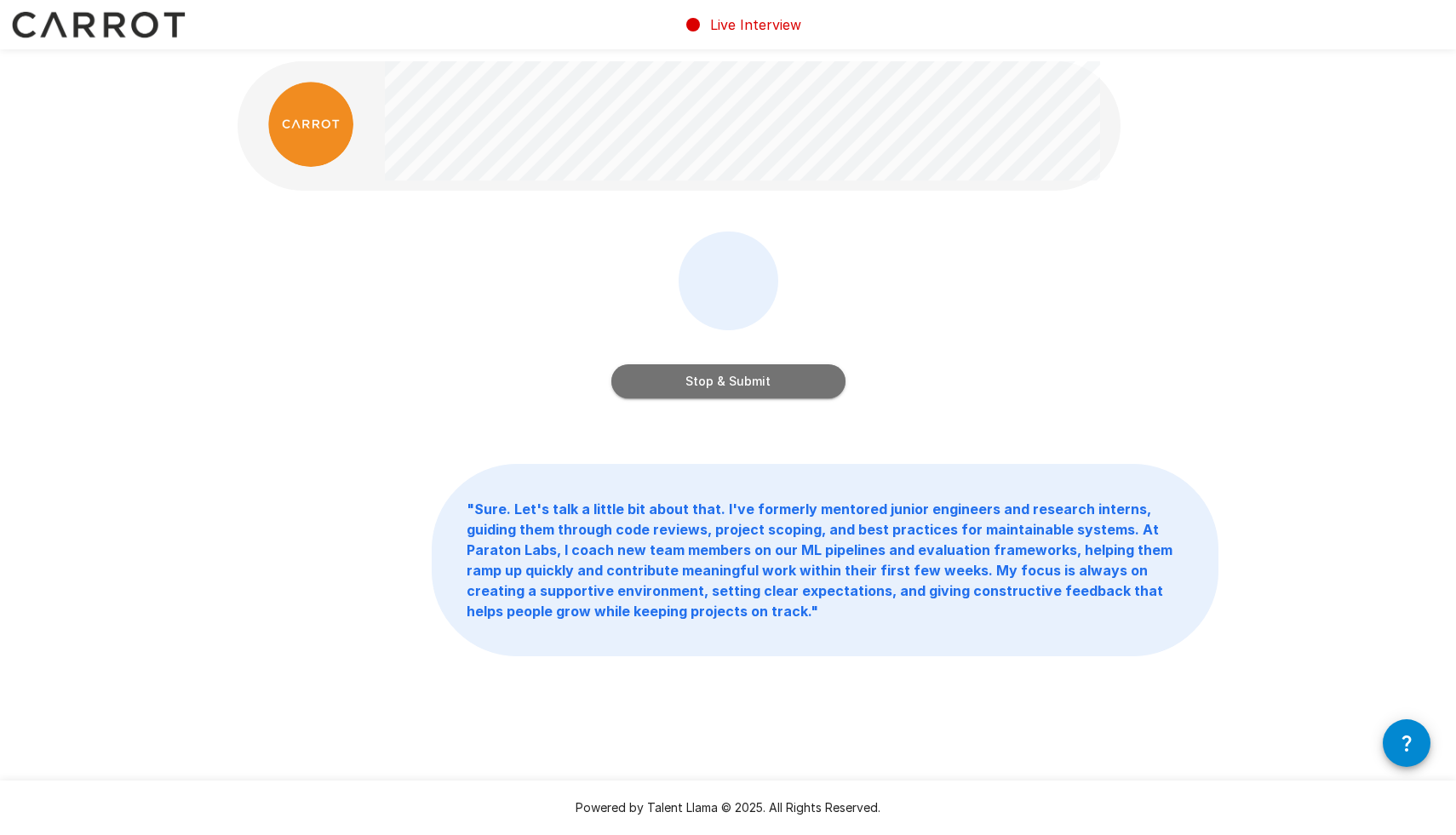
click at [795, 373] on button "Stop & Submit" at bounding box center [728, 381] width 234 height 34
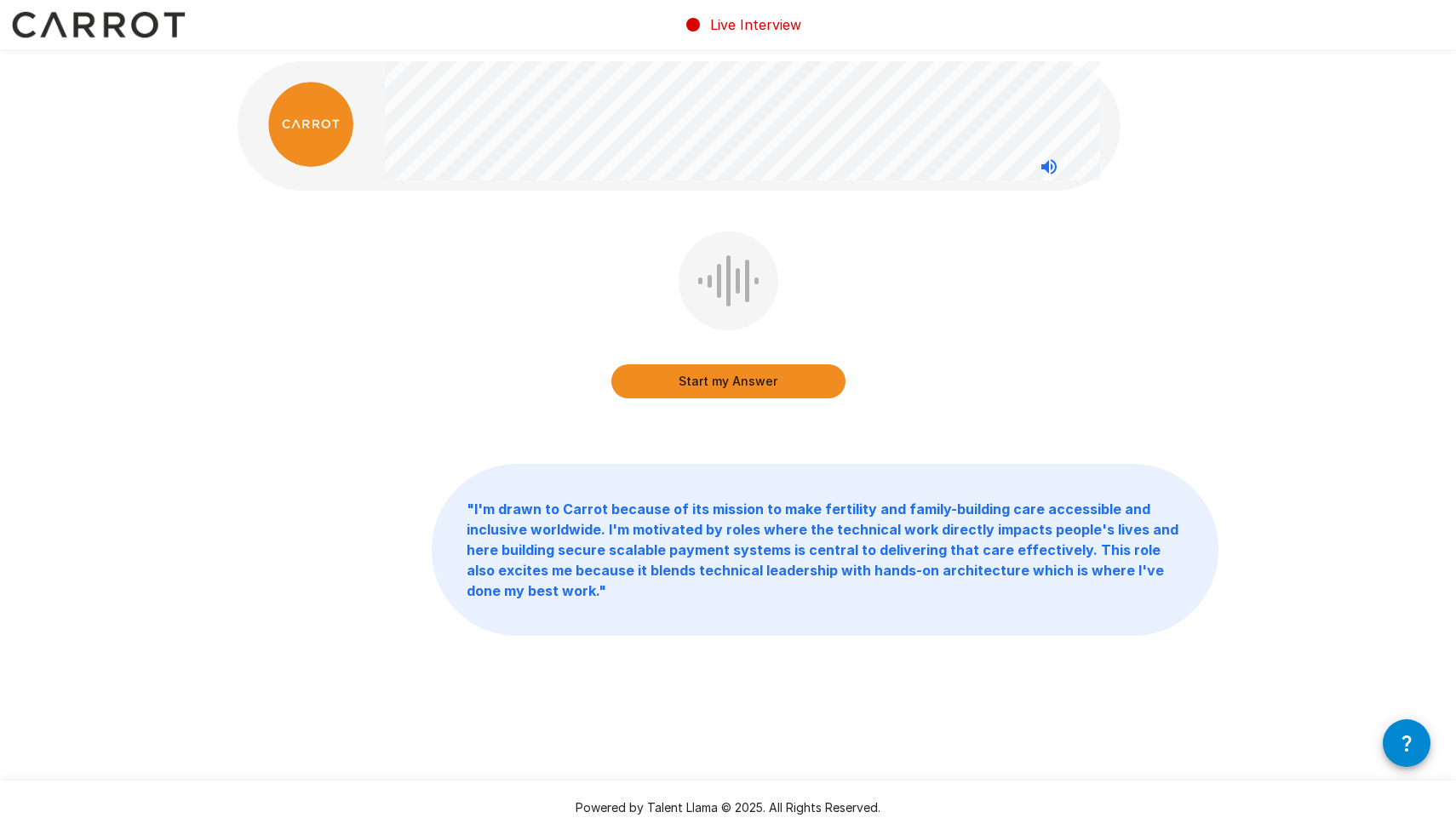
click at [795, 373] on button "Start my Answer" at bounding box center [728, 381] width 234 height 34
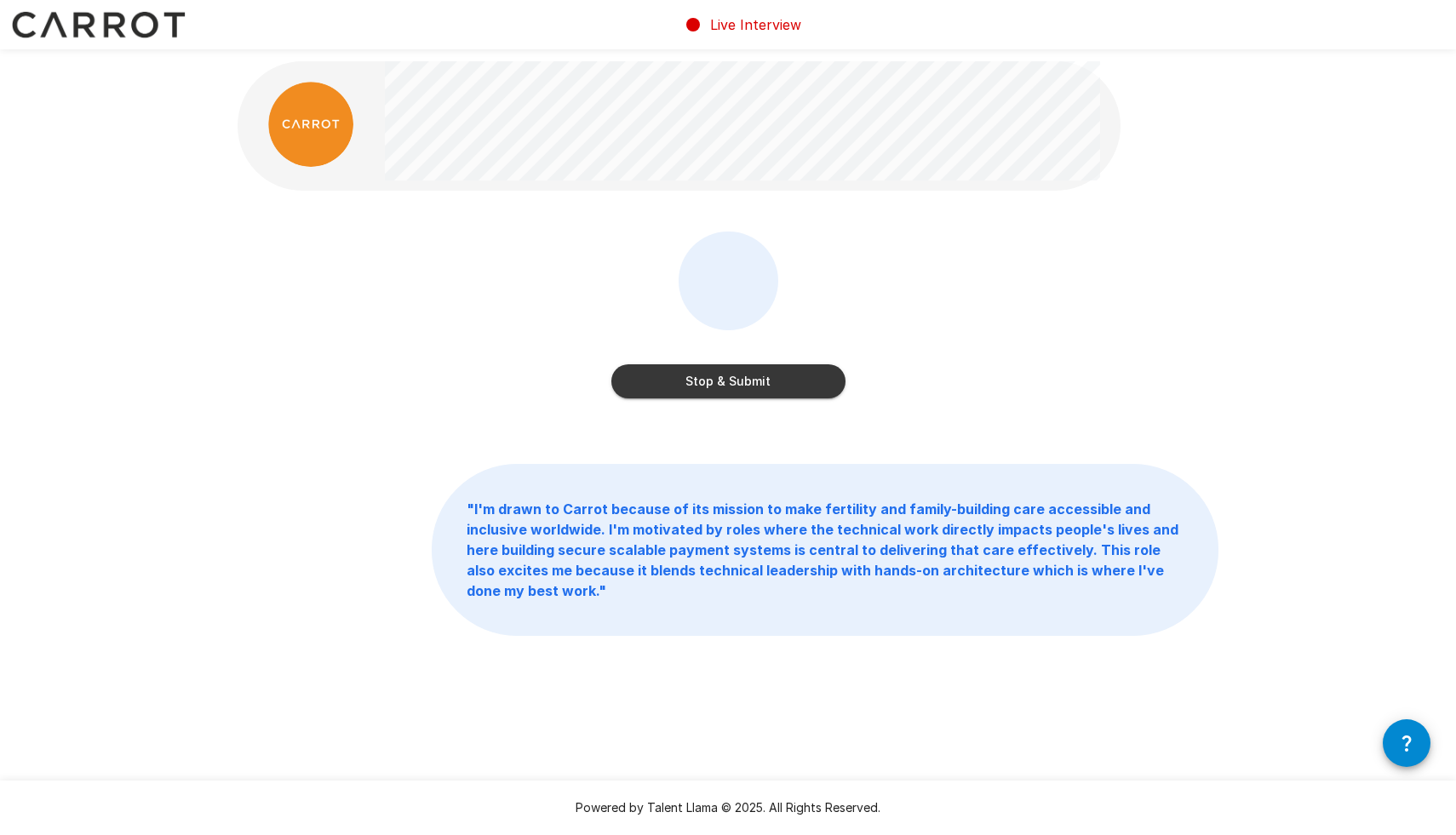
click at [816, 385] on button "Stop & Submit" at bounding box center [728, 381] width 234 height 34
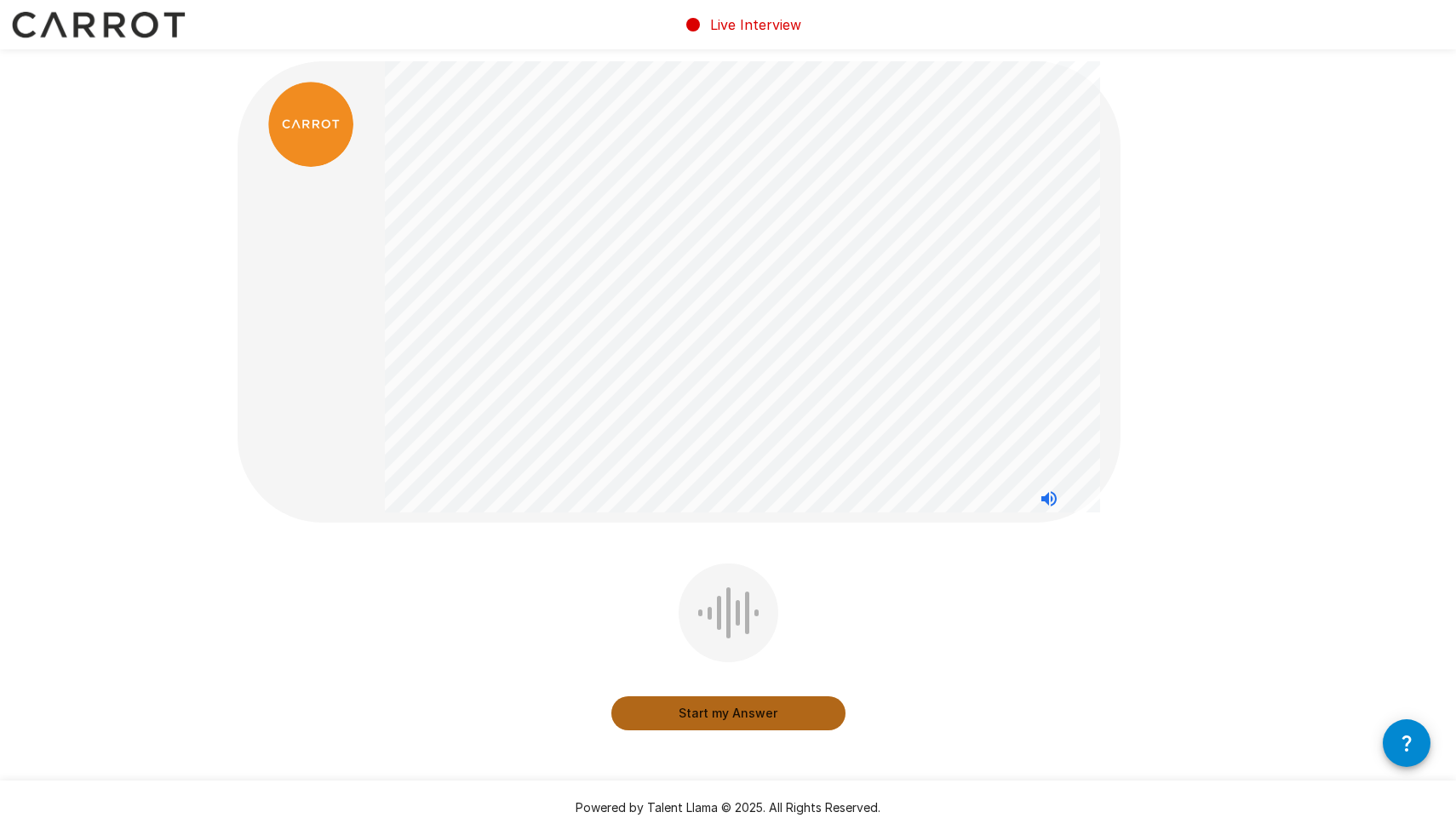
click at [801, 716] on button "Start my Answer" at bounding box center [728, 713] width 234 height 34
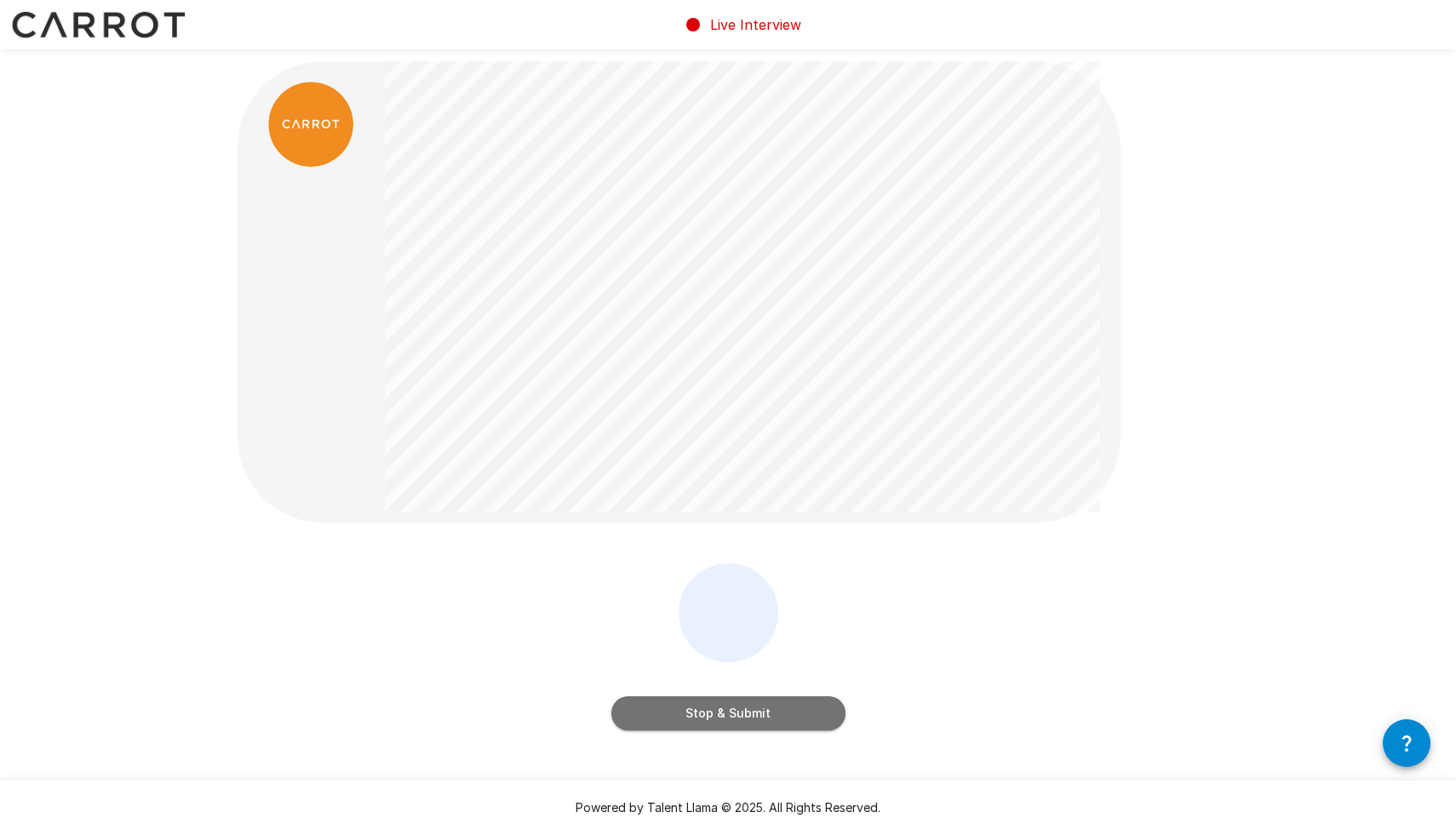
click at [781, 706] on button "Stop & Submit" at bounding box center [728, 713] width 234 height 34
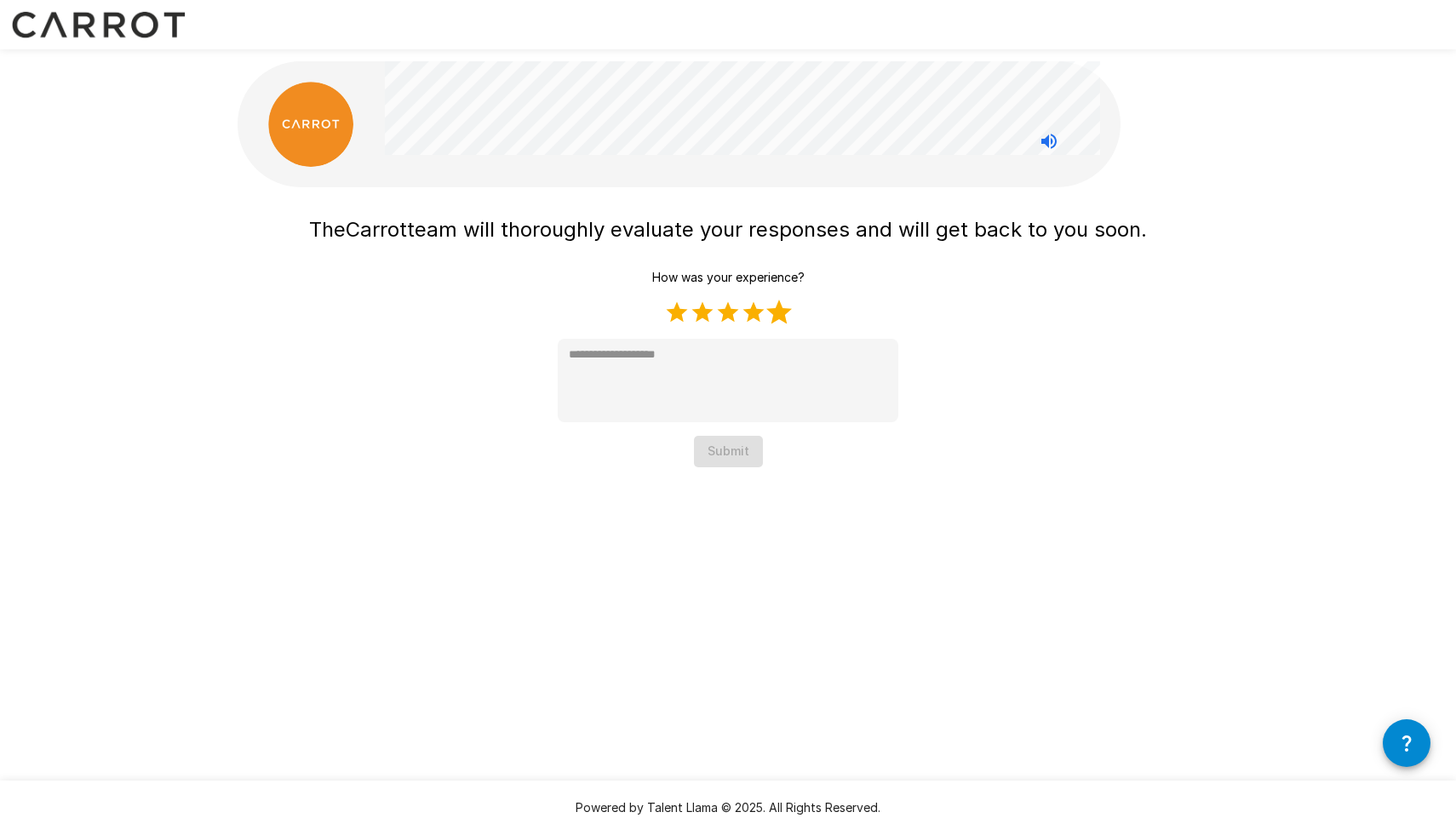
click at [777, 320] on label "5 Stars" at bounding box center [778, 312] width 25 height 25
type textarea "*"
click at [742, 458] on button "Submit" at bounding box center [729, 452] width 69 height 32
